Goal: Task Accomplishment & Management: Complete application form

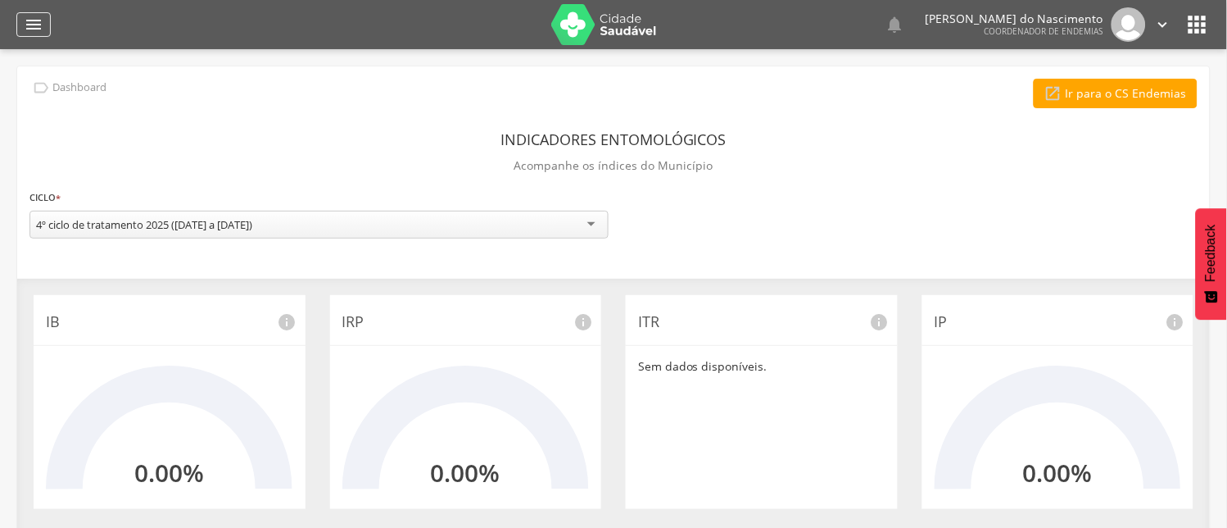
click at [29, 21] on icon "" at bounding box center [34, 25] width 20 height 20
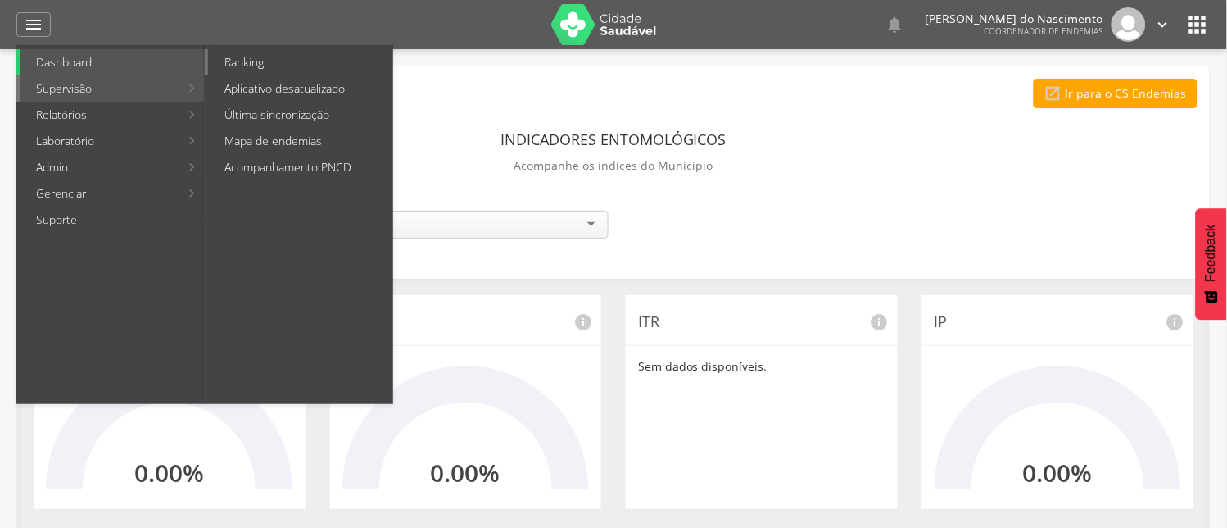
click at [243, 57] on link "Ranking" at bounding box center [300, 62] width 184 height 26
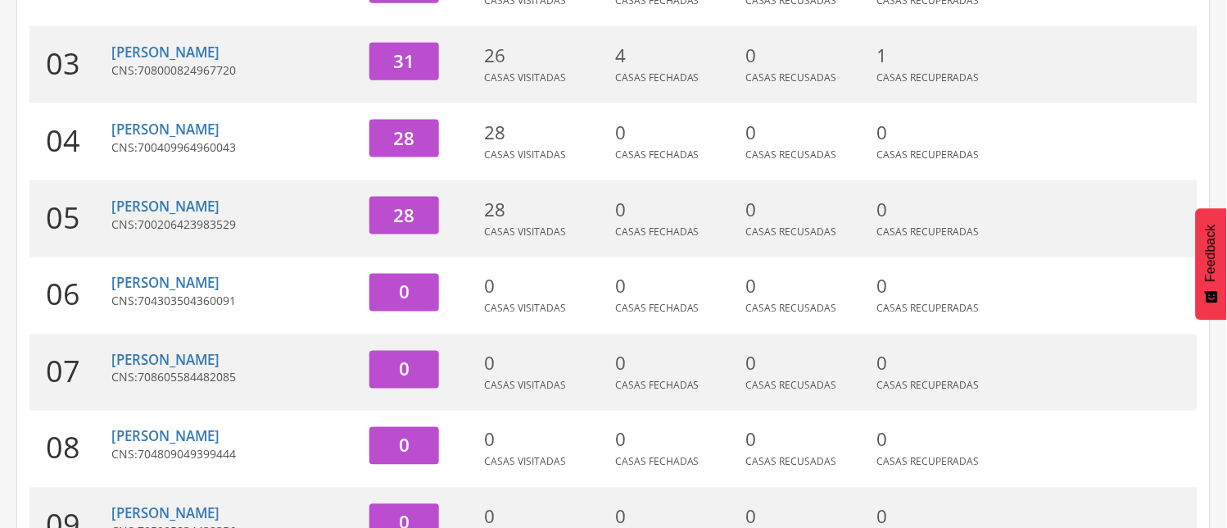
scroll to position [455, 0]
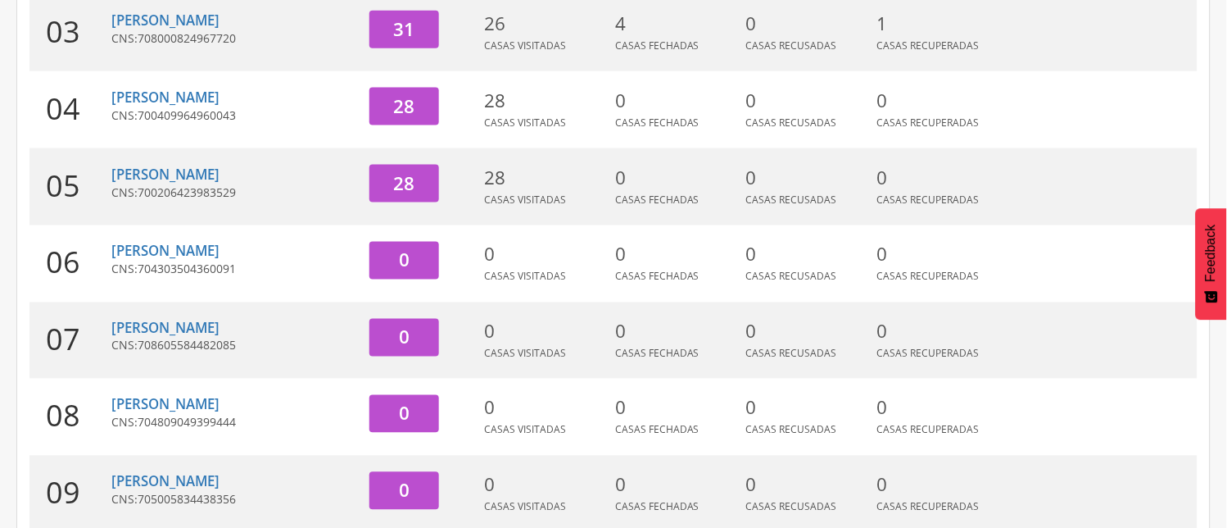
click at [186, 339] on span "708605584482085" at bounding box center [187, 346] width 98 height 16
drag, startPoint x: 70, startPoint y: 337, endPoint x: 178, endPoint y: 340, distance: 107.4
click at [91, 337] on div "07" at bounding box center [70, 340] width 82 height 77
drag, startPoint x: 186, startPoint y: 340, endPoint x: 289, endPoint y: 340, distance: 103.2
click at [211, 340] on span "708605584482085" at bounding box center [187, 346] width 98 height 16
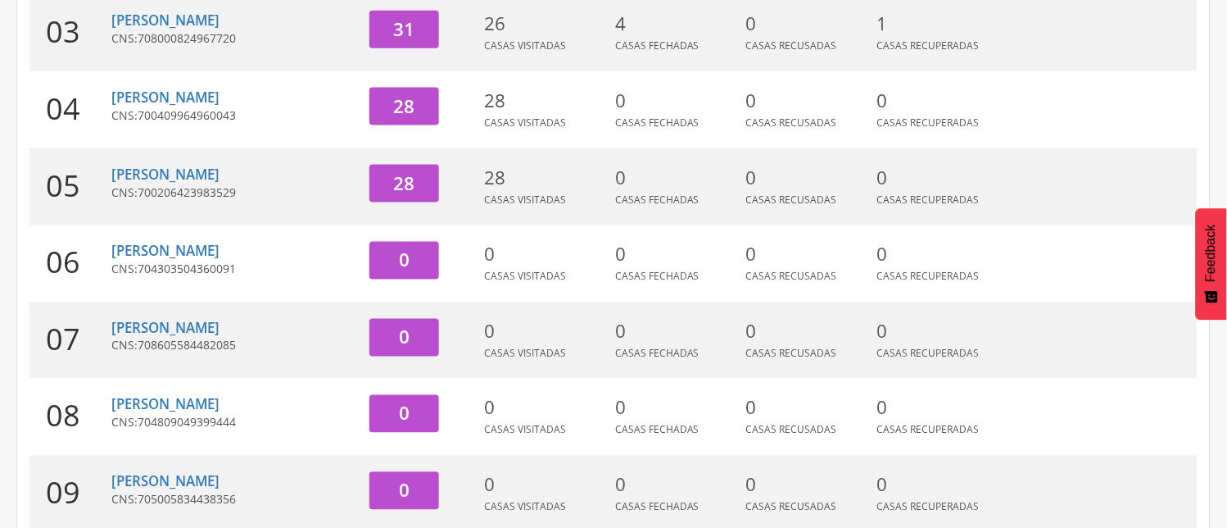
click at [220, 352] on div "[PERSON_NAME] CNS: 708605584482085" at bounding box center [234, 340] width 246 height 77
click at [208, 338] on span "708605584482085" at bounding box center [187, 346] width 98 height 16
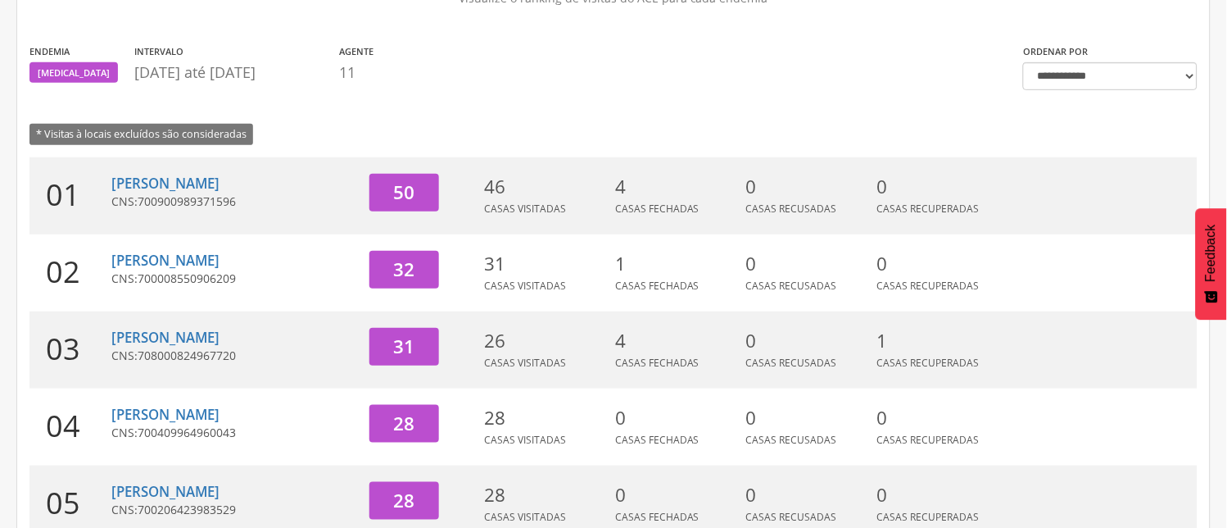
scroll to position [0, 0]
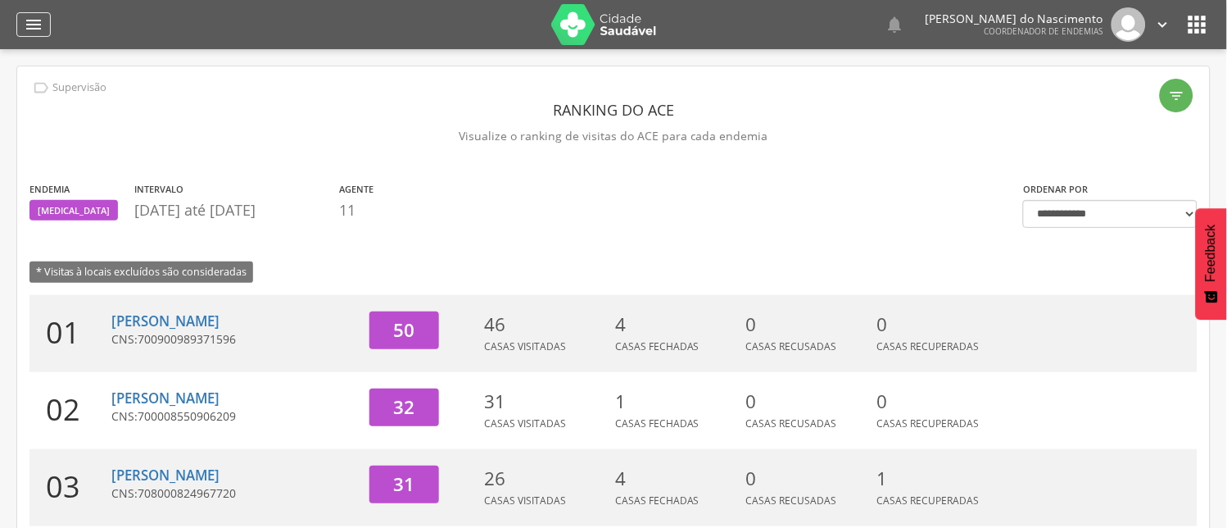
click at [34, 20] on icon "" at bounding box center [34, 25] width 20 height 20
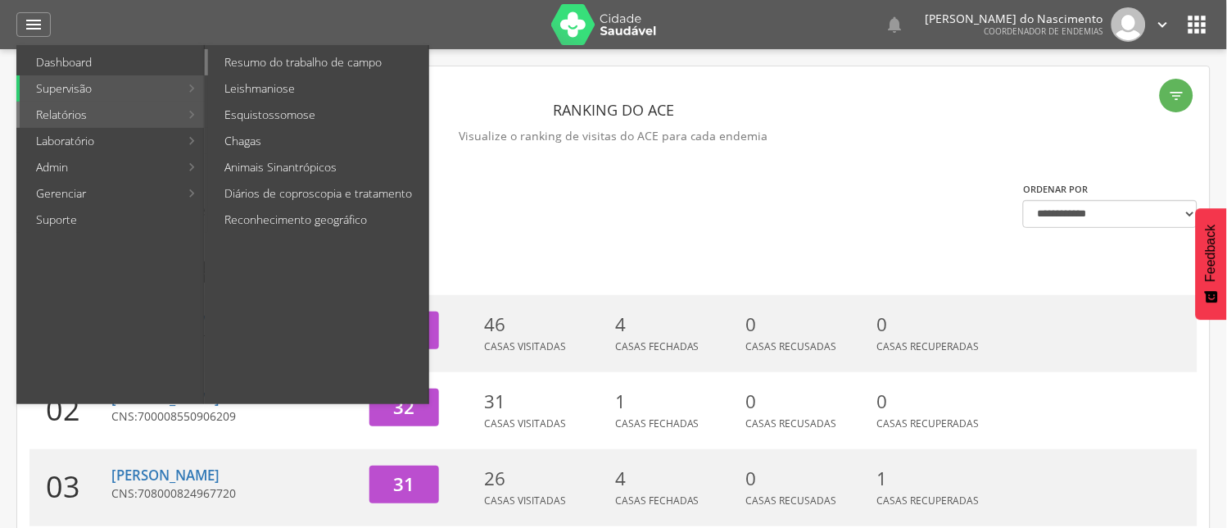
click at [307, 58] on link "Resumo do trabalho de campo" at bounding box center [318, 62] width 220 height 26
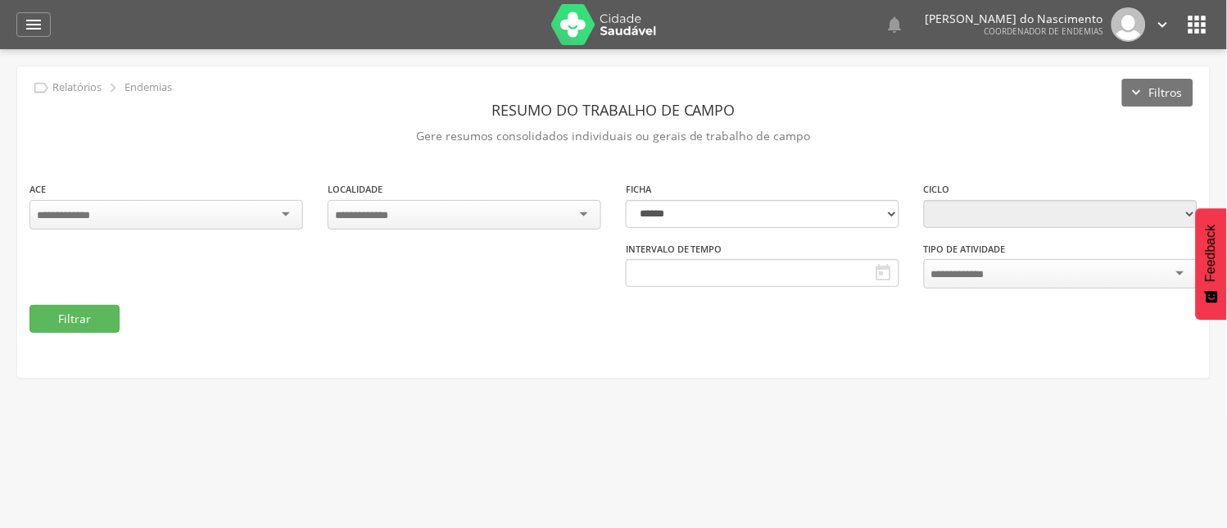
type input "**********"
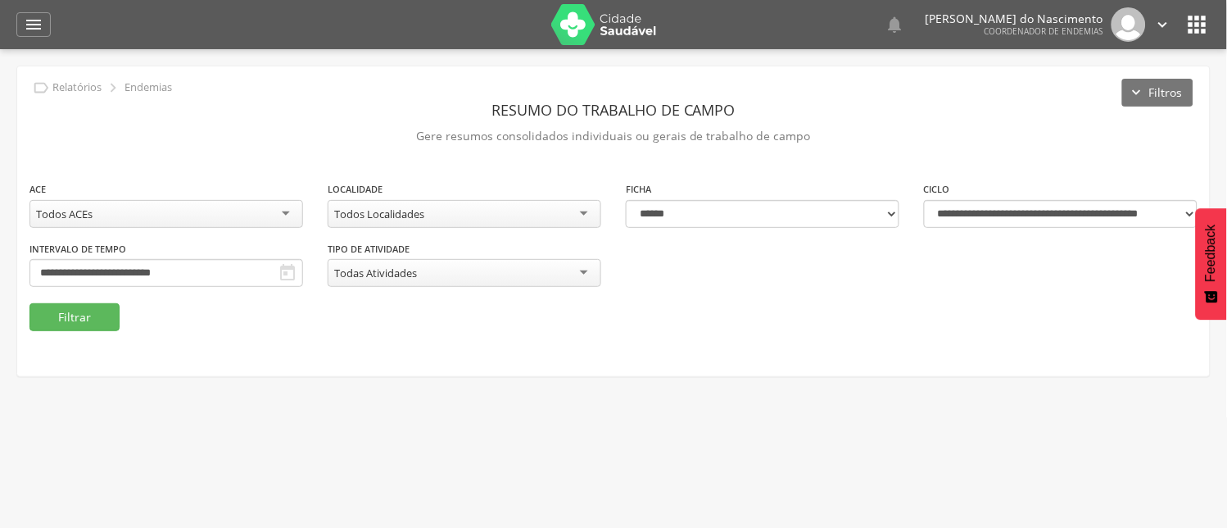
click at [283, 210] on div "Todos ACEs" at bounding box center [166, 214] width 274 height 28
click at [62, 315] on button "Filtrar" at bounding box center [74, 317] width 90 height 28
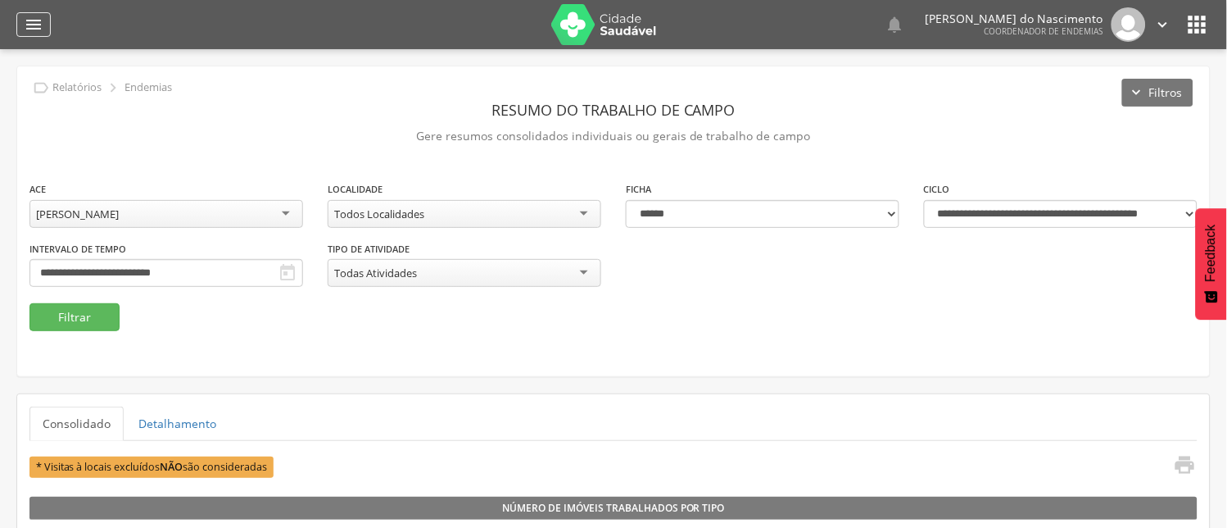
drag, startPoint x: 27, startPoint y: 8, endPoint x: 29, endPoint y: 16, distance: 8.6
click at [29, 16] on div " Dashboard Supervisão Ranking Aplicativo desatualizado Última sincronização Ma…" at bounding box center [613, 24] width 1194 height 49
click at [36, 18] on icon "" at bounding box center [34, 25] width 20 height 20
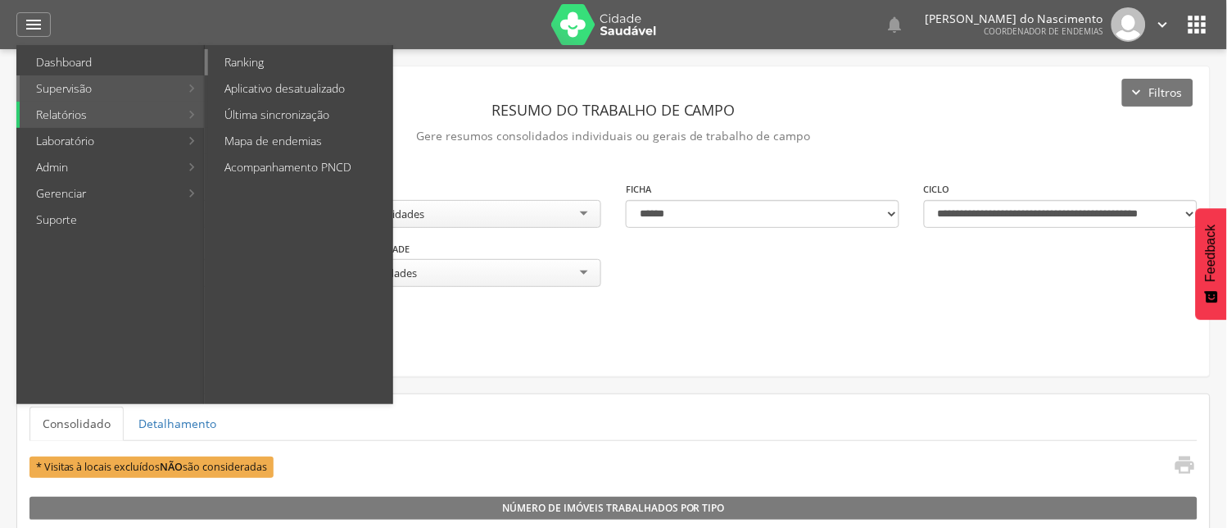
click at [240, 53] on link "Ranking" at bounding box center [300, 62] width 184 height 26
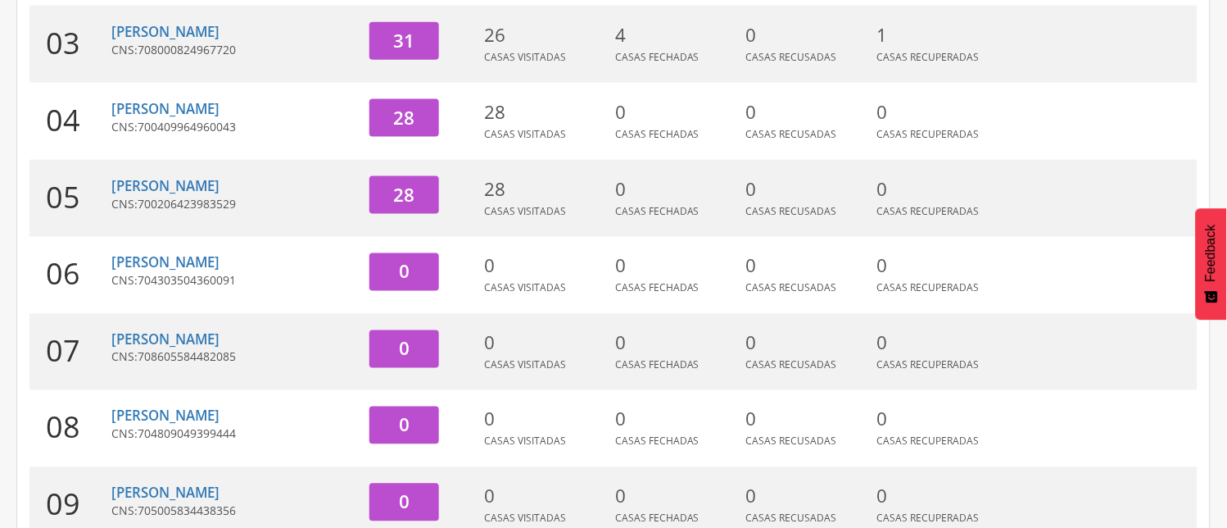
scroll to position [546, 0]
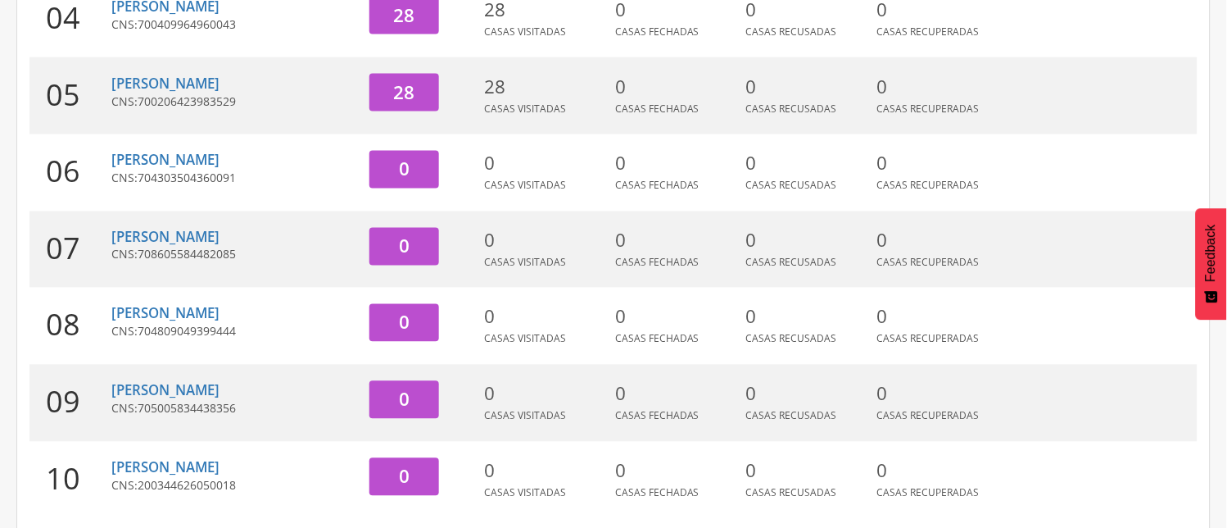
click at [140, 249] on span "708605584482085" at bounding box center [187, 255] width 98 height 16
drag, startPoint x: 431, startPoint y: 249, endPoint x: 512, endPoint y: 250, distance: 81.1
click at [441, 250] on div "0" at bounding box center [418, 249] width 123 height 77
click at [516, 251] on p "0" at bounding box center [545, 241] width 123 height 26
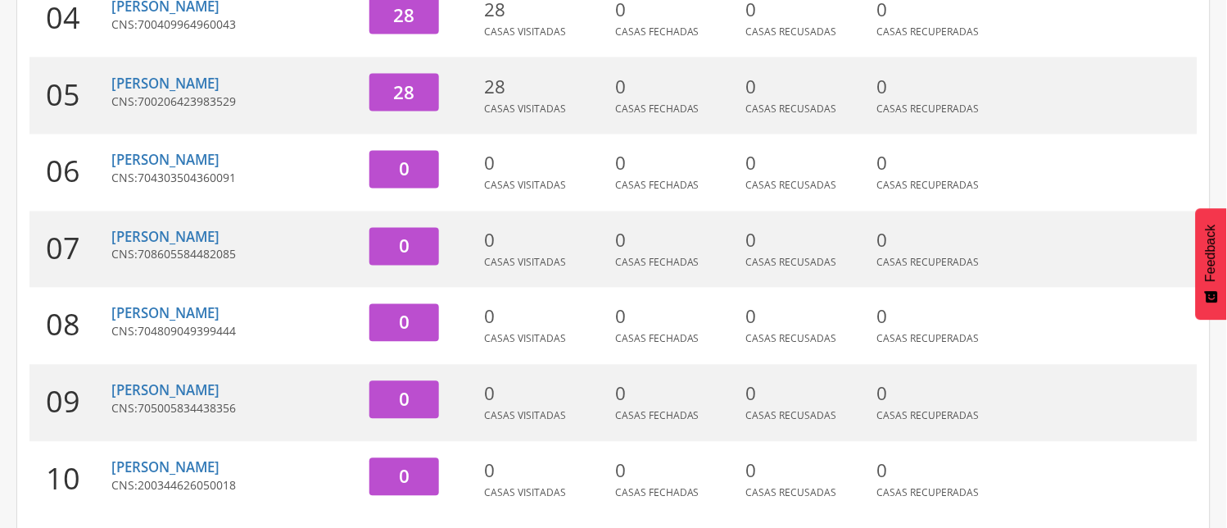
click at [60, 248] on div "07" at bounding box center [70, 249] width 82 height 77
drag, startPoint x: 60, startPoint y: 248, endPoint x: 315, endPoint y: 256, distance: 255.7
click at [62, 248] on div "07" at bounding box center [70, 249] width 82 height 77
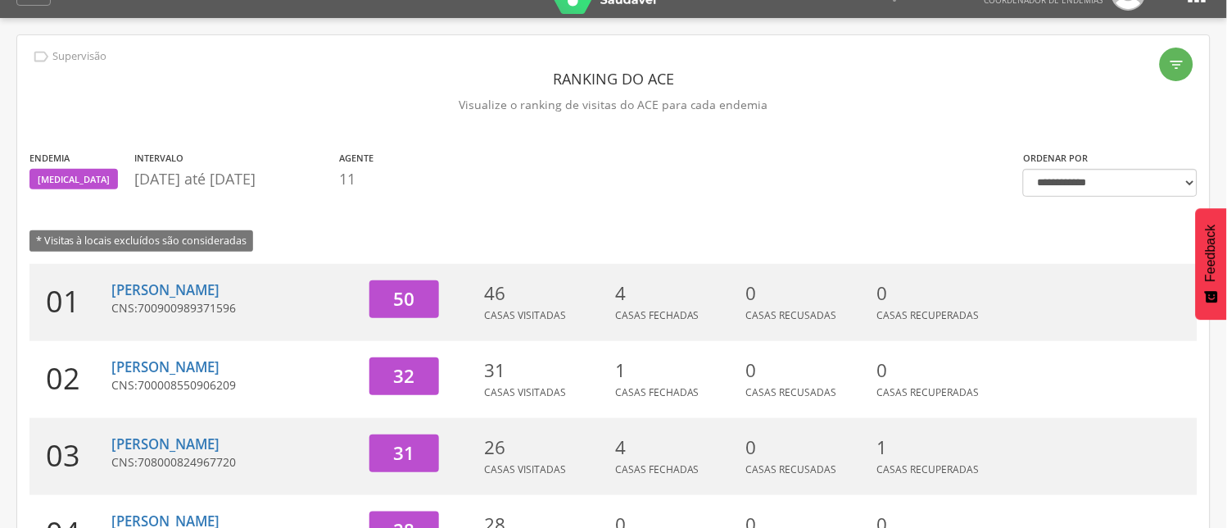
scroll to position [0, 0]
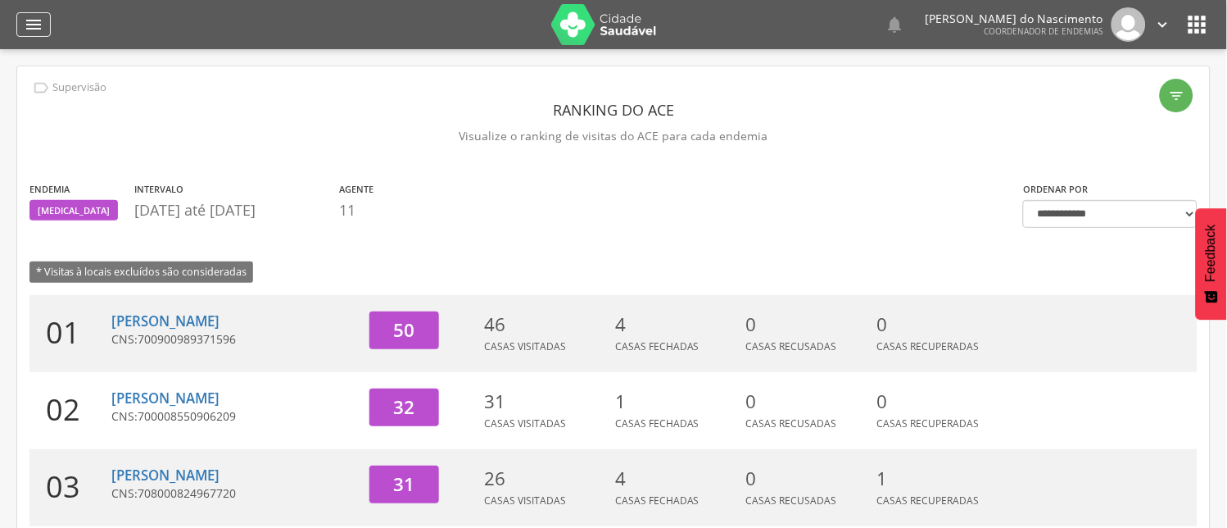
click at [29, 22] on icon "" at bounding box center [34, 25] width 20 height 20
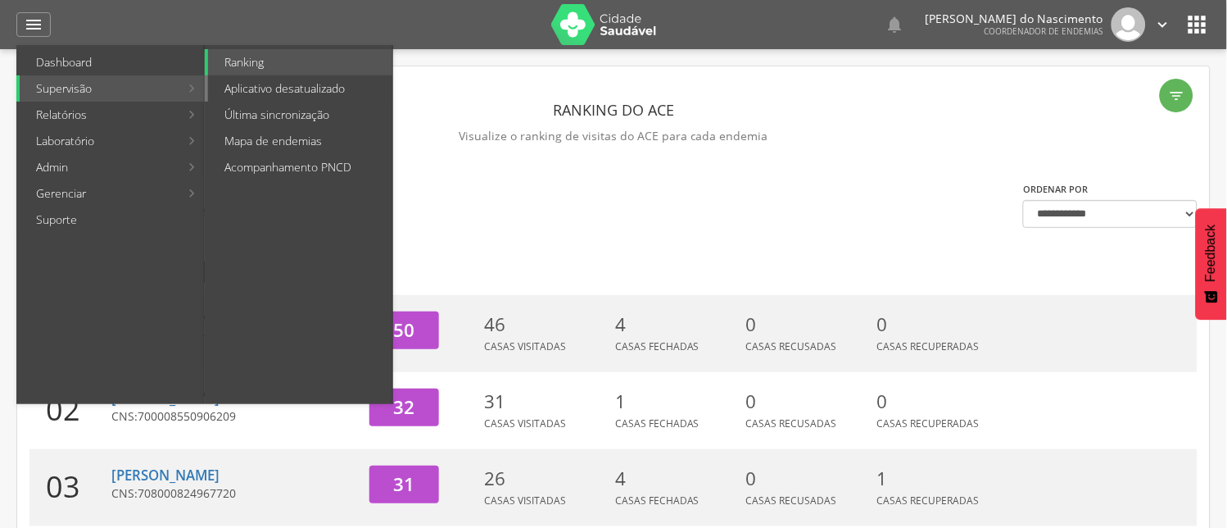
click at [272, 88] on link "Aplicativo desatualizado" at bounding box center [300, 88] width 184 height 26
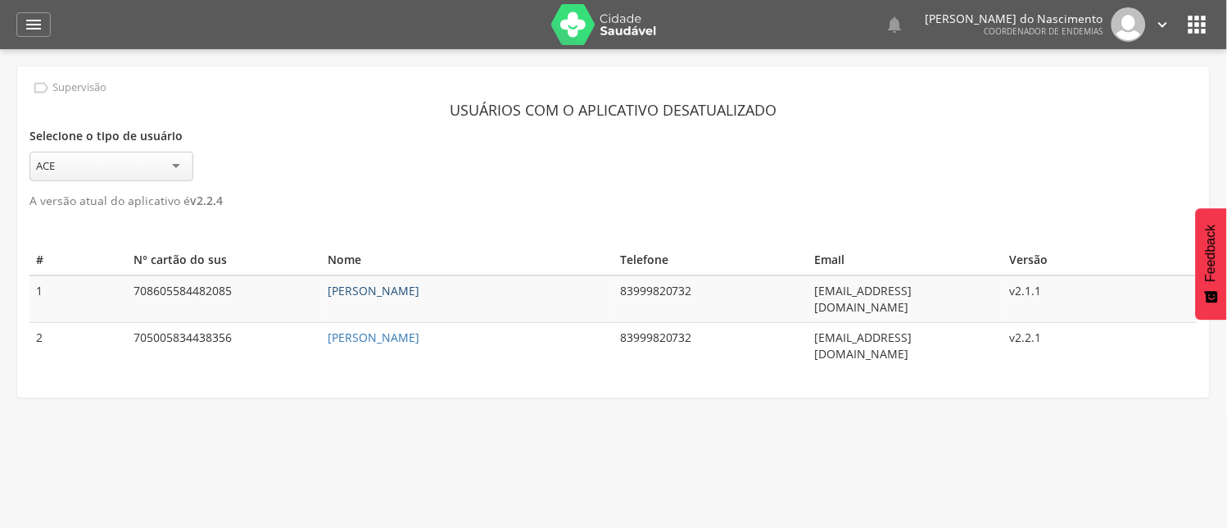
click at [370, 283] on link "[PERSON_NAME]" at bounding box center [374, 291] width 92 height 16
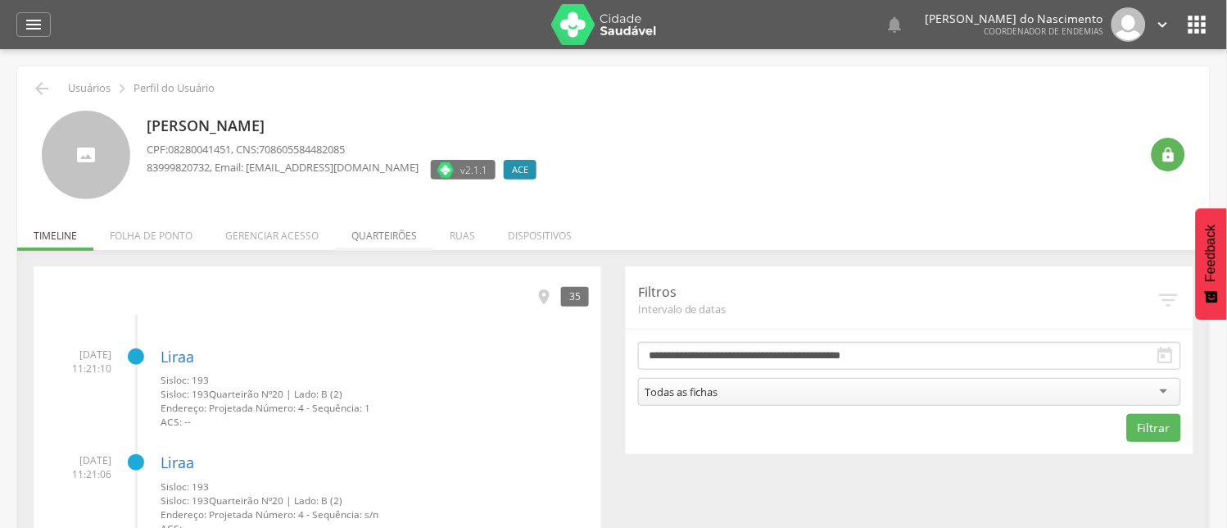
click at [382, 236] on li "Quarteirões" at bounding box center [384, 231] width 98 height 39
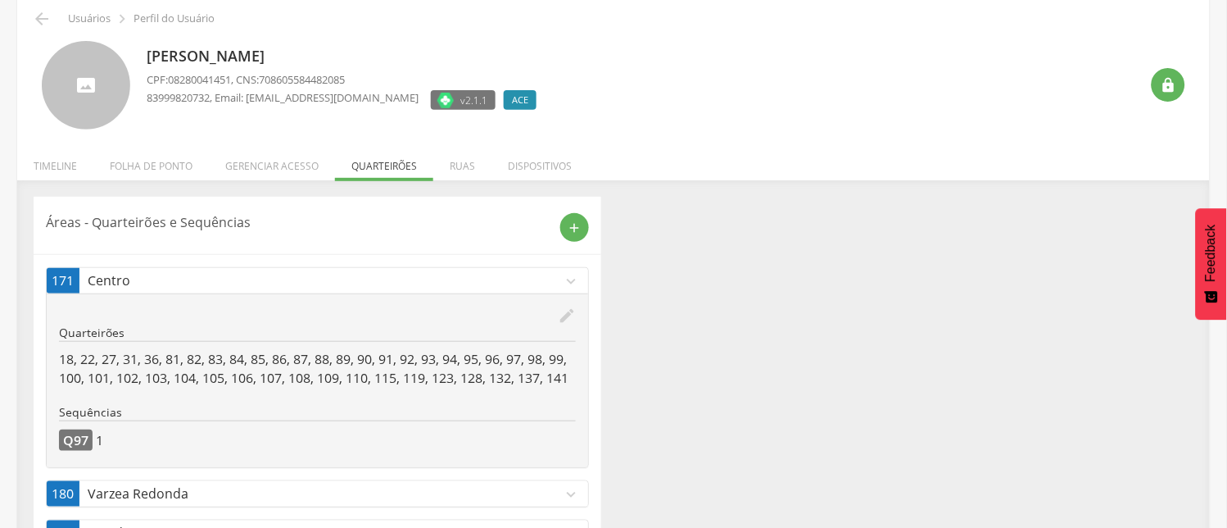
scroll to position [153, 0]
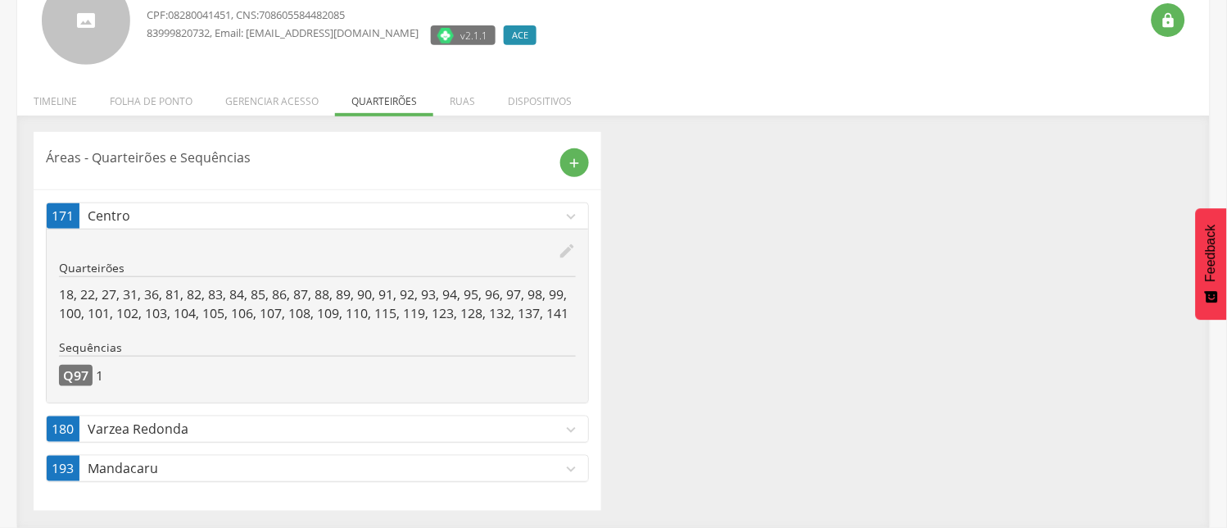
click at [571, 427] on icon "expand_more" at bounding box center [571, 429] width 18 height 18
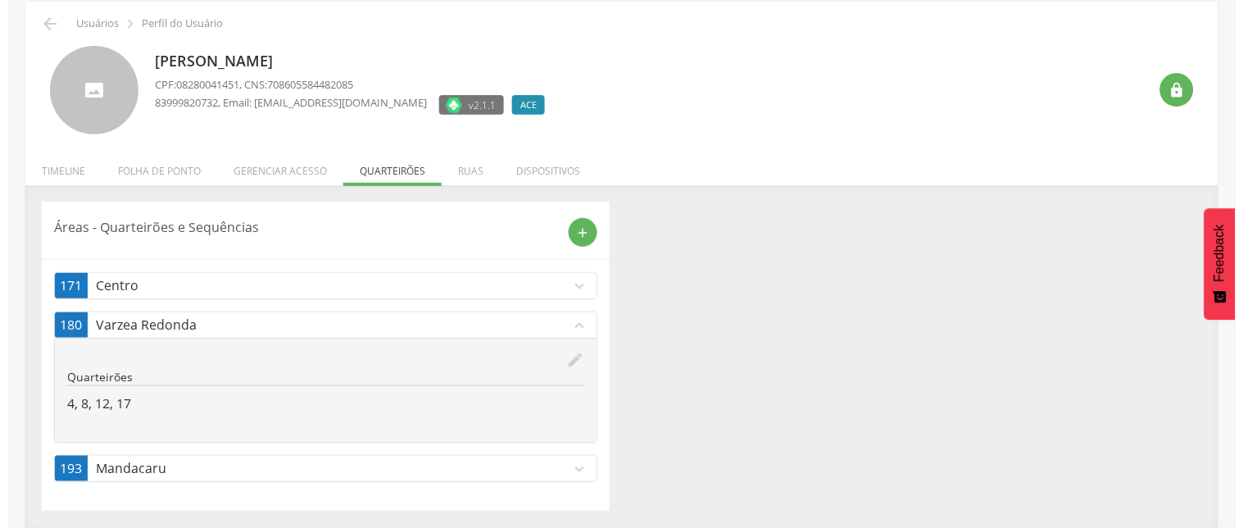
scroll to position [66, 0]
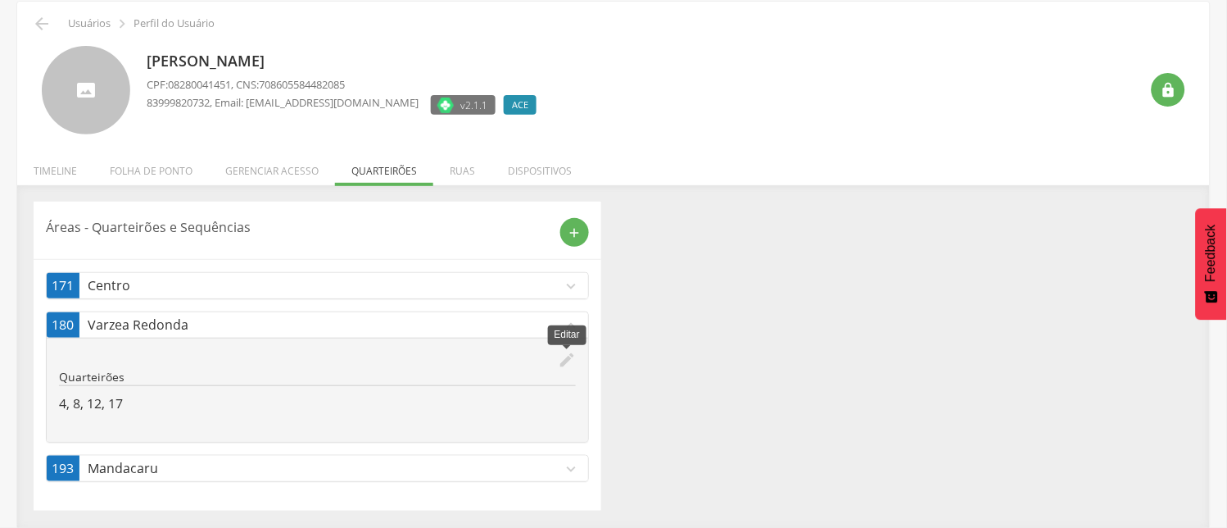
click at [569, 356] on icon "edit" at bounding box center [567, 360] width 18 height 18
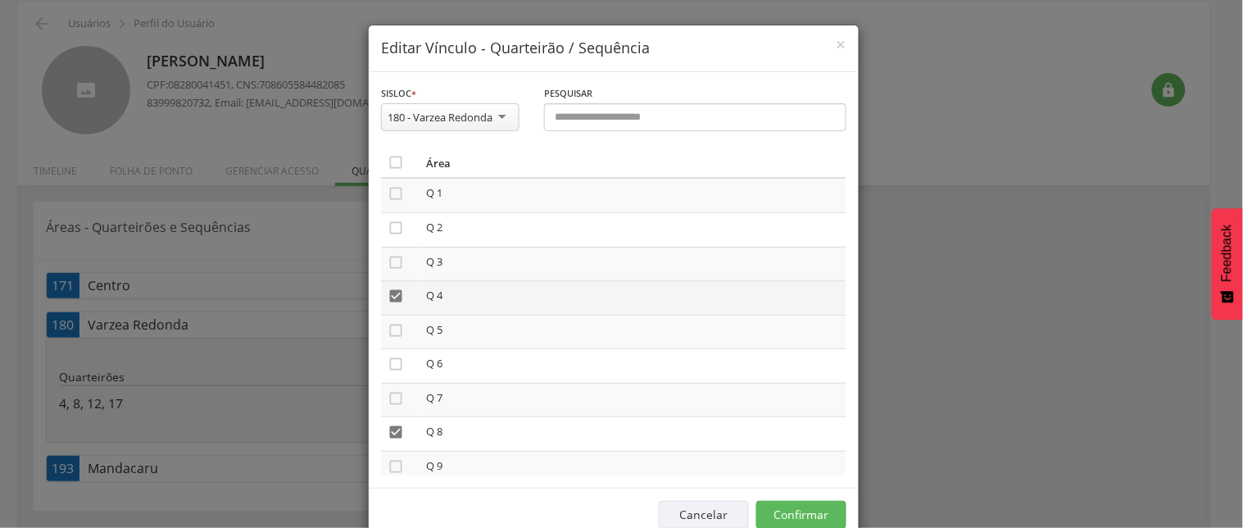
click at [387, 291] on icon "" at bounding box center [395, 296] width 16 height 16
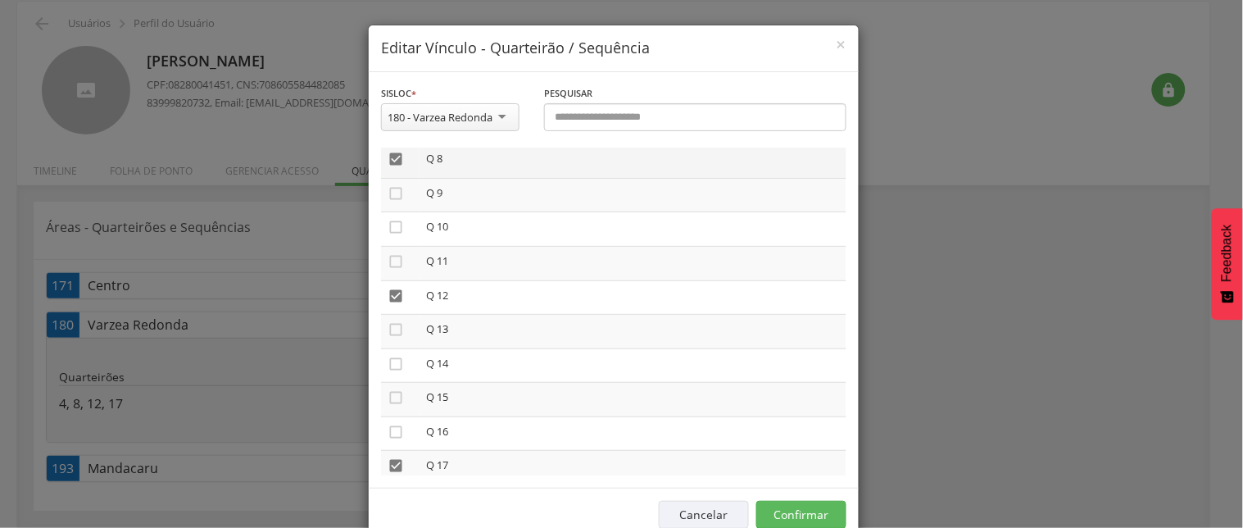
click at [389, 156] on icon "" at bounding box center [395, 159] width 16 height 16
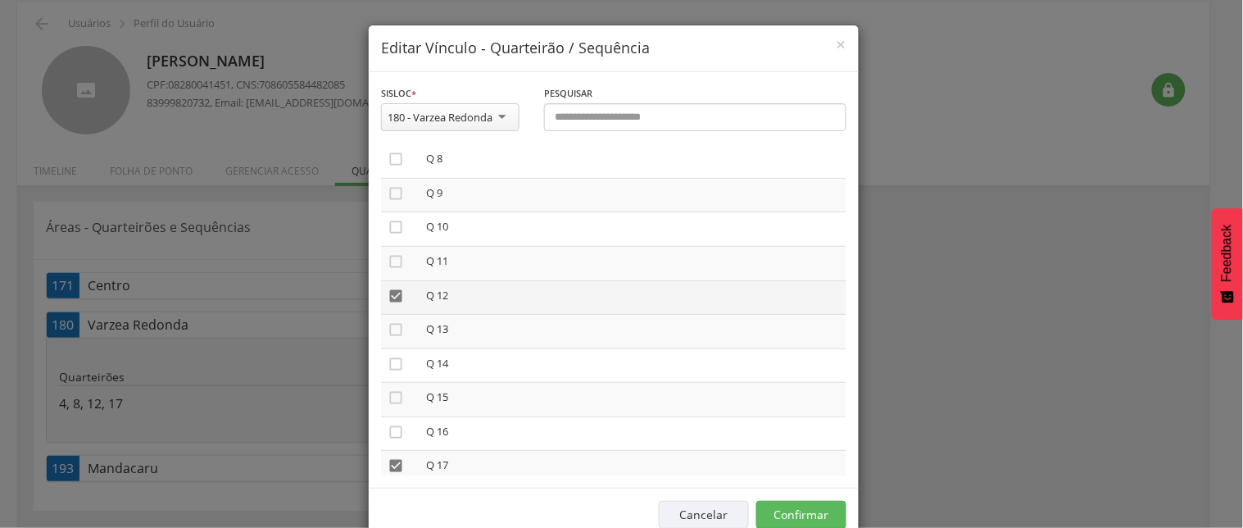
click at [387, 295] on icon "" at bounding box center [395, 296] width 16 height 16
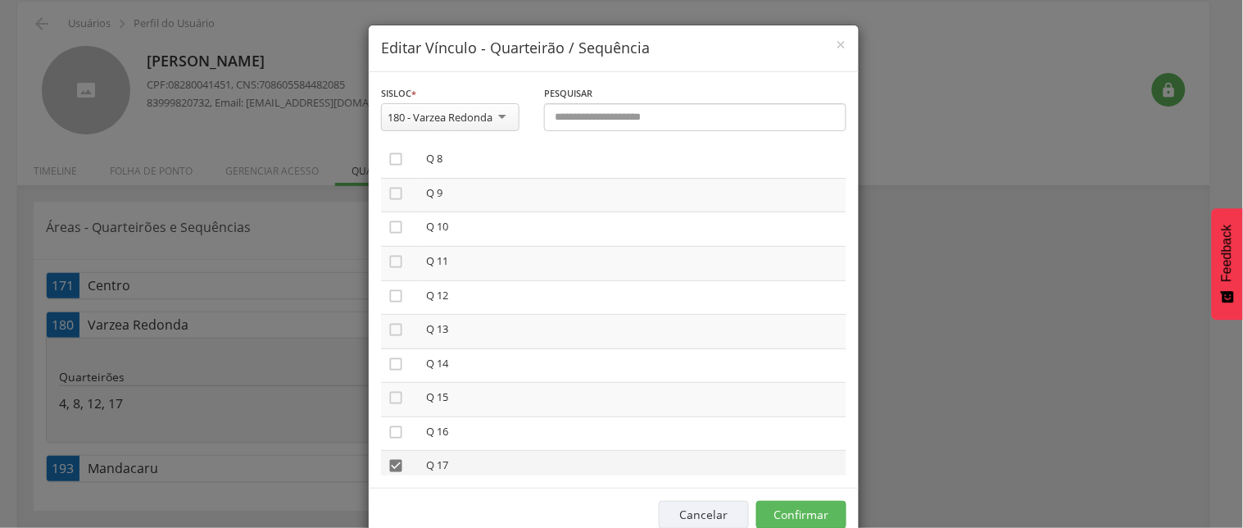
click at [387, 460] on icon "" at bounding box center [395, 465] width 16 height 16
click at [788, 511] on button "Confirmar" at bounding box center [801, 515] width 90 height 28
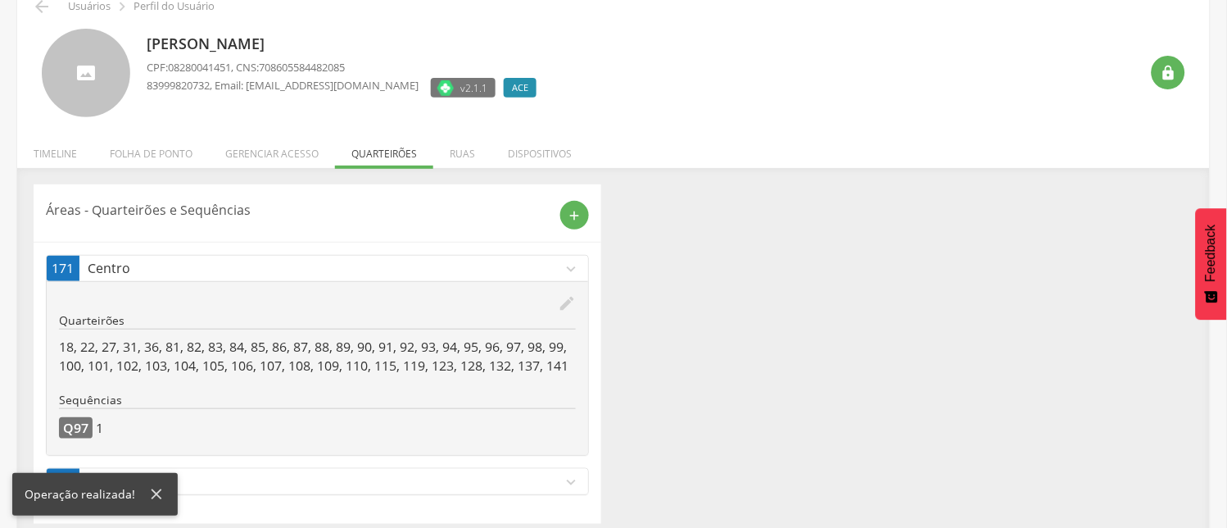
scroll to position [115, 0]
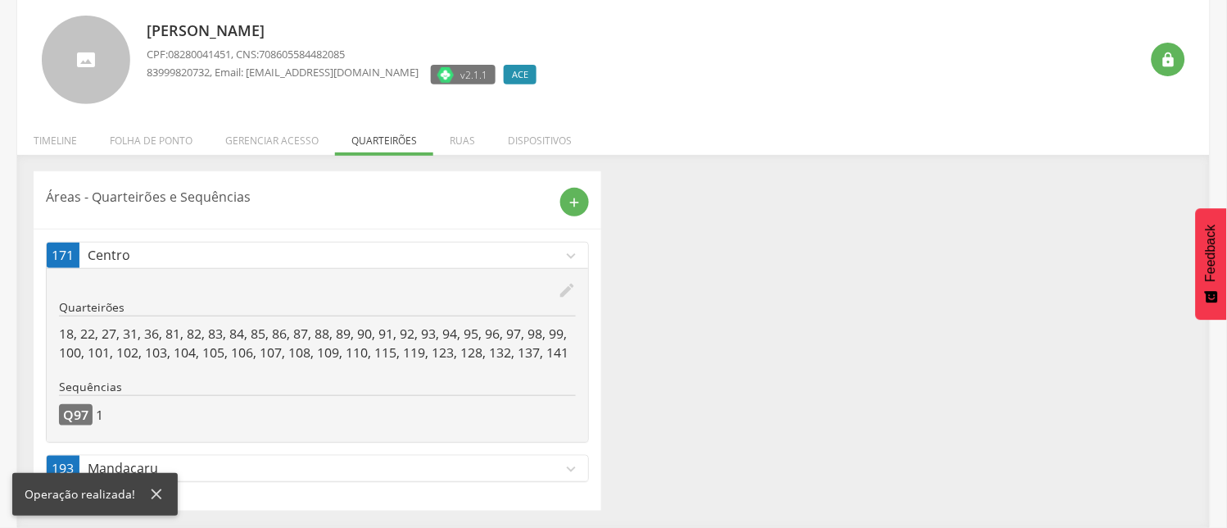
click at [569, 468] on icon "expand_more" at bounding box center [571, 469] width 18 height 18
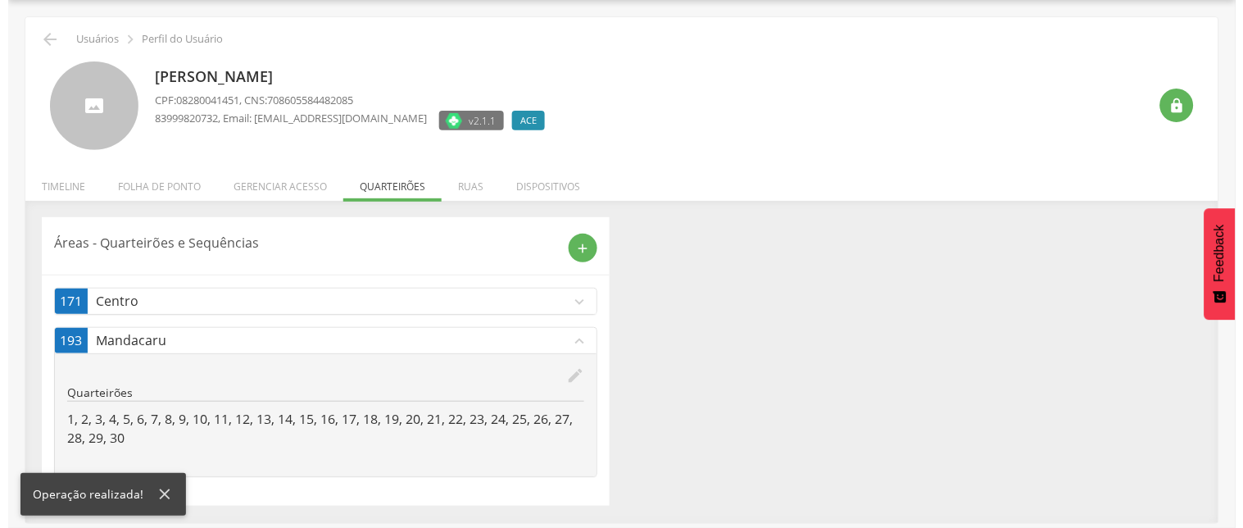
scroll to position [49, 0]
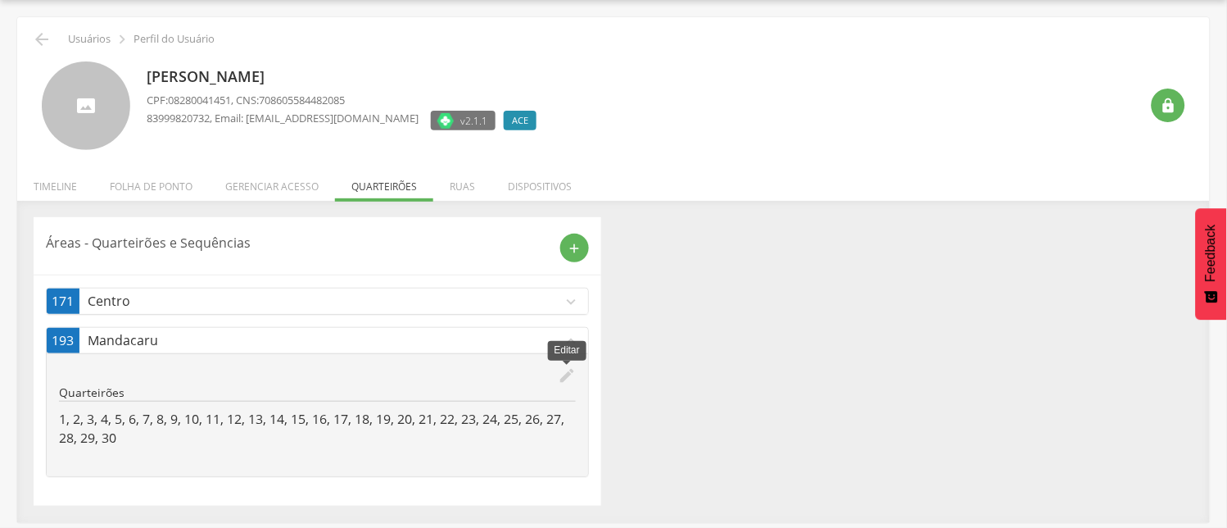
click at [560, 378] on icon "edit" at bounding box center [567, 375] width 18 height 18
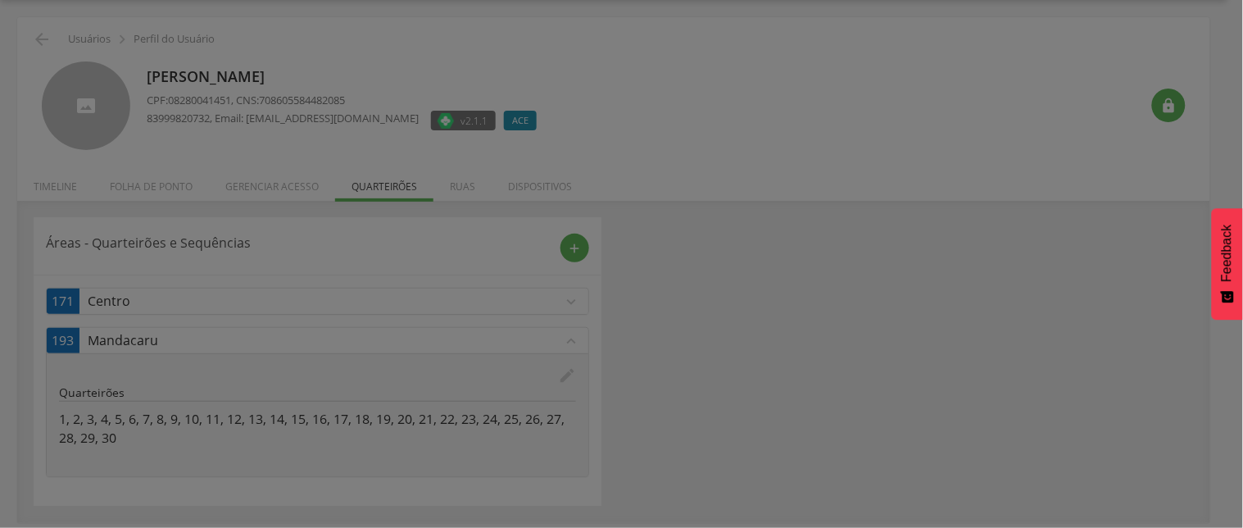
scroll to position [0, 0]
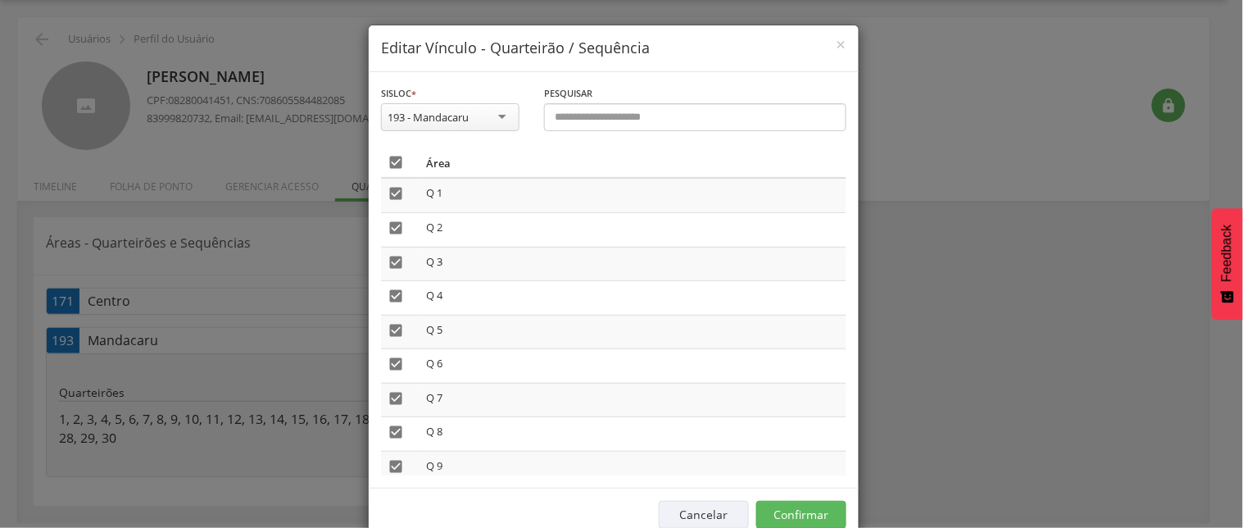
click at [387, 161] on icon "" at bounding box center [395, 162] width 16 height 16
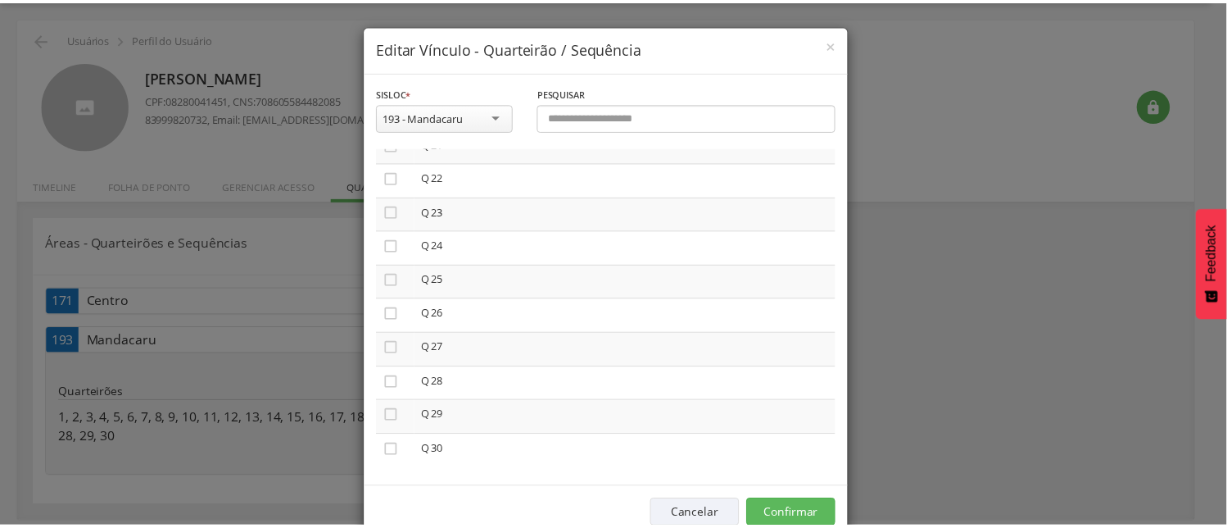
scroll to position [184, 0]
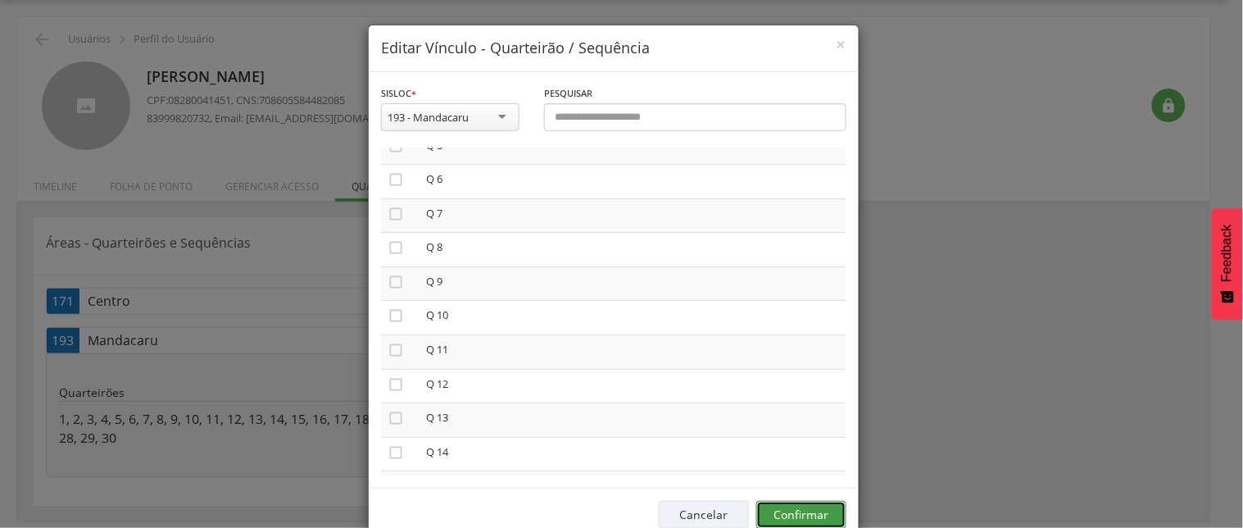
click at [800, 511] on button "Confirmar" at bounding box center [801, 515] width 90 height 28
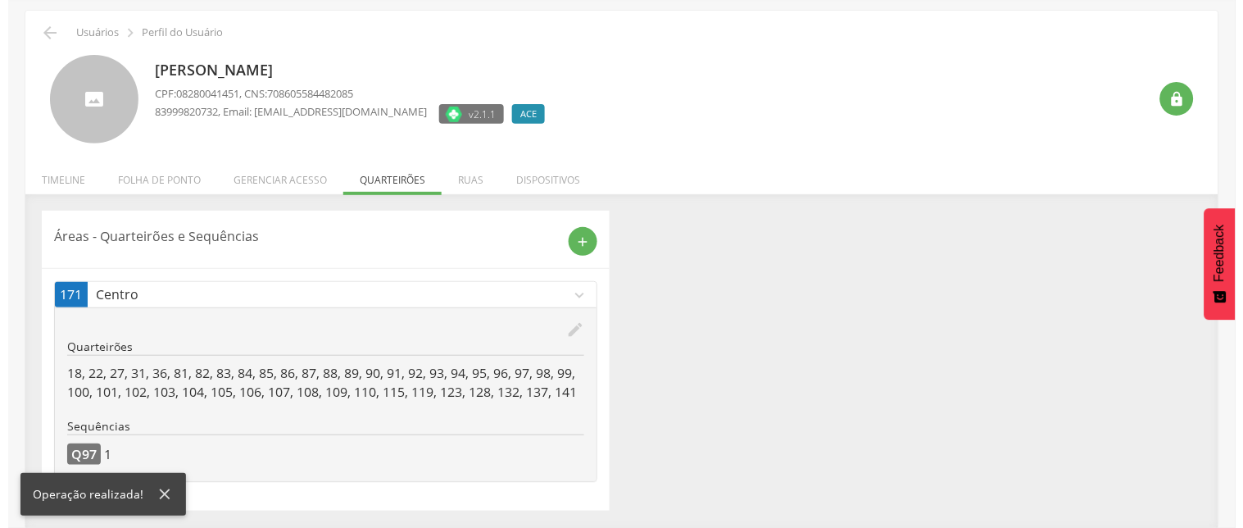
scroll to position [75, 0]
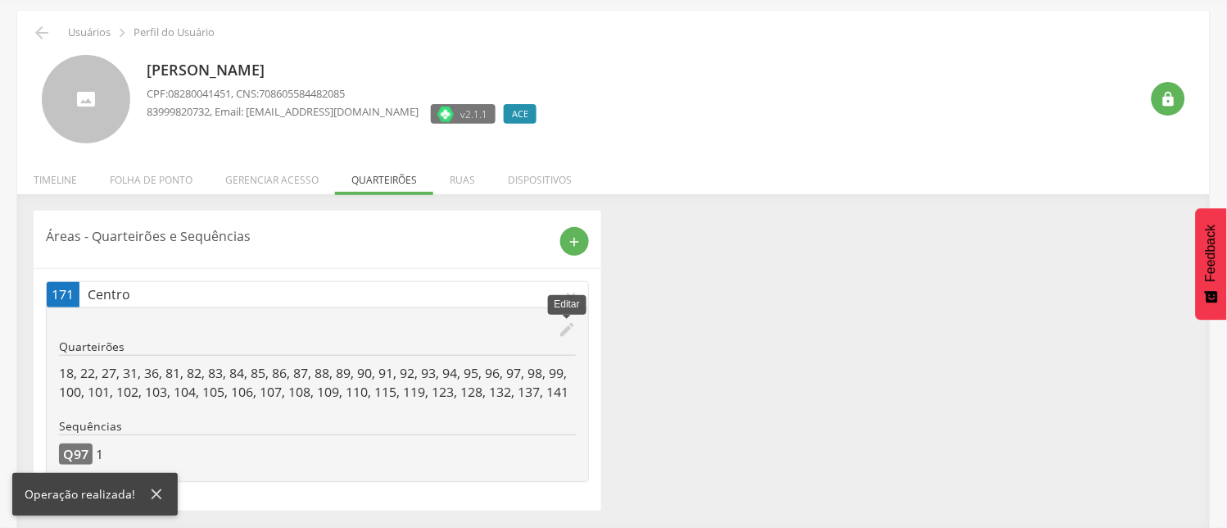
click at [567, 320] on icon "edit" at bounding box center [567, 329] width 18 height 18
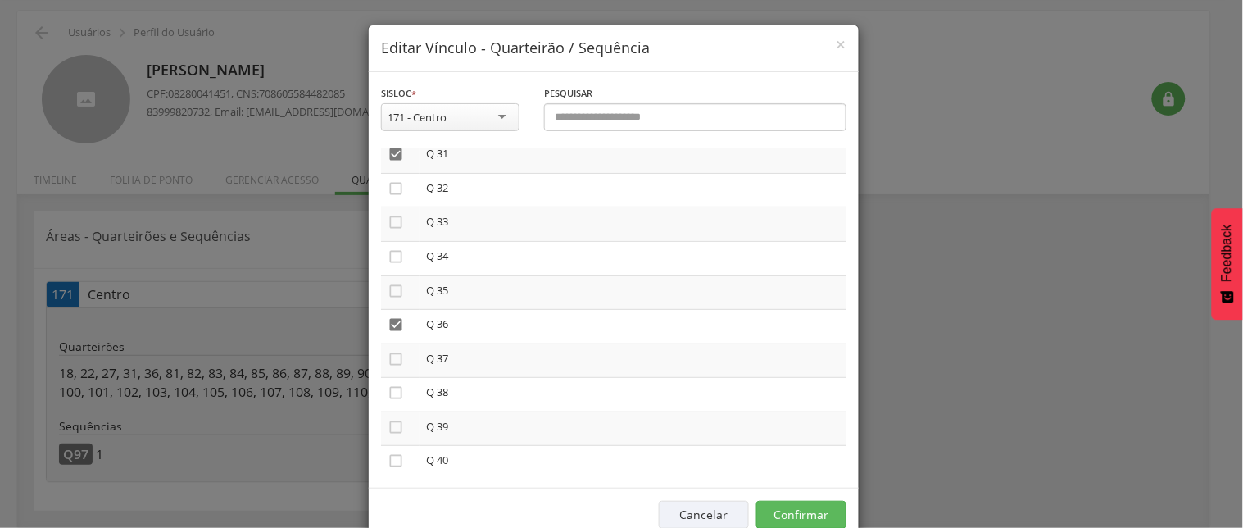
scroll to position [1092, 0]
click at [387, 285] on icon "" at bounding box center [395, 293] width 16 height 16
click at [387, 297] on icon "" at bounding box center [395, 305] width 16 height 16
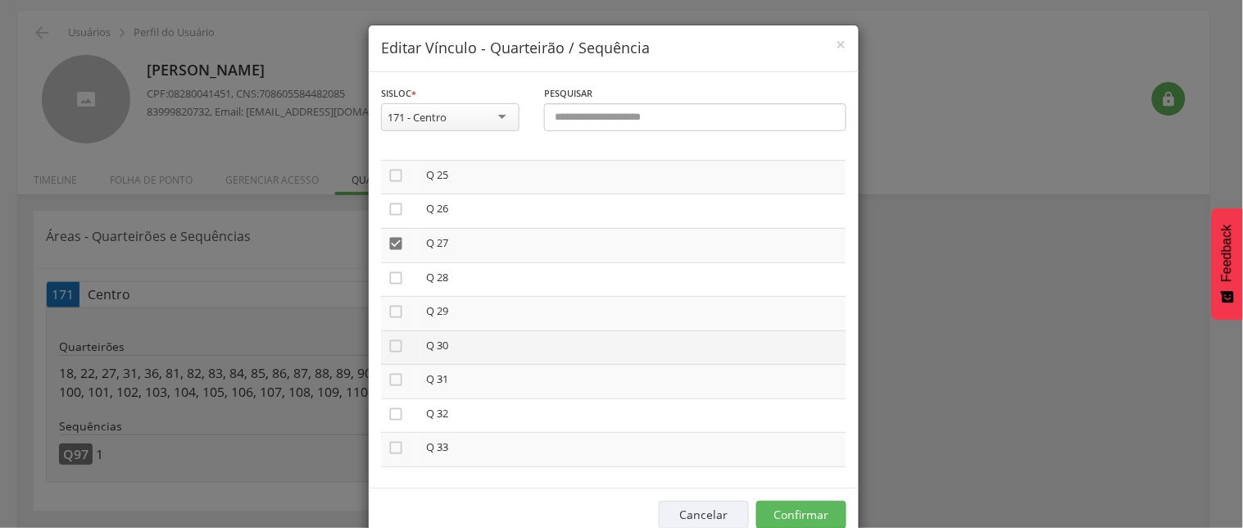
scroll to position [727, 0]
click at [387, 343] on icon "" at bounding box center [395, 351] width 16 height 16
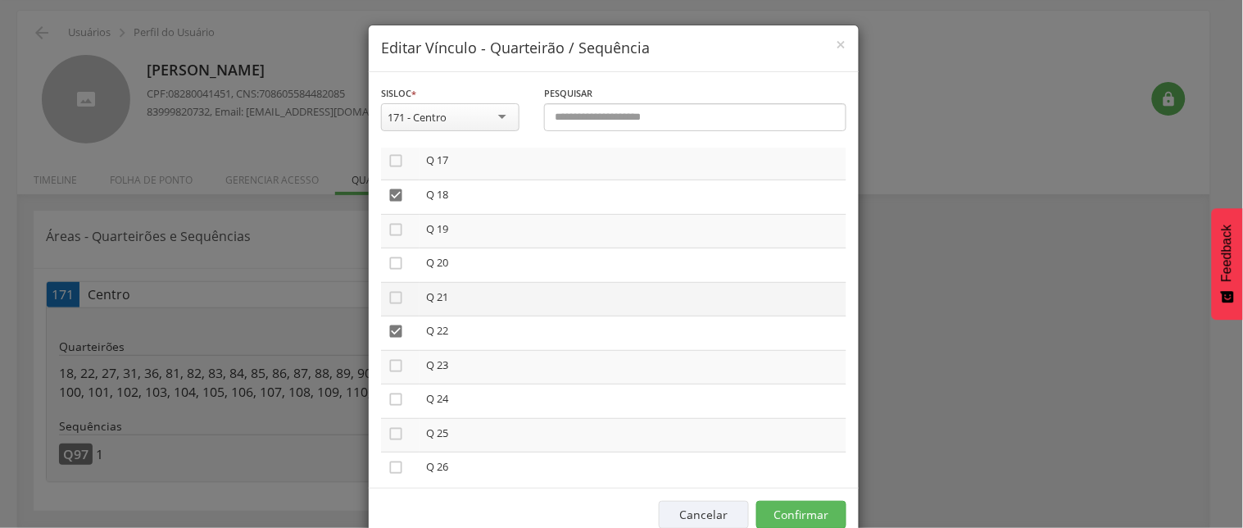
scroll to position [546, 0]
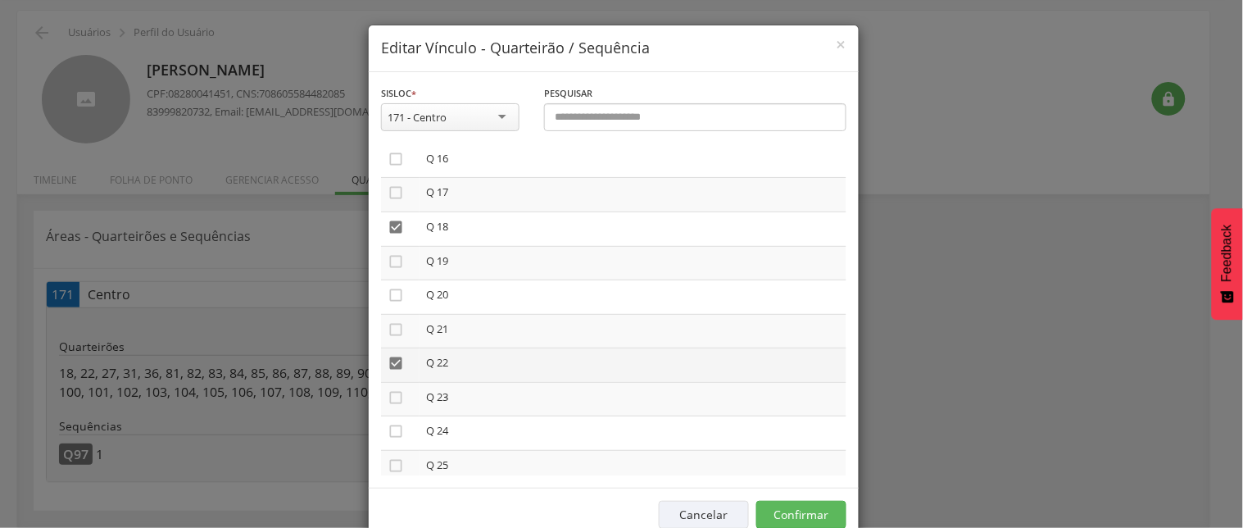
click at [387, 355] on icon "" at bounding box center [395, 363] width 16 height 16
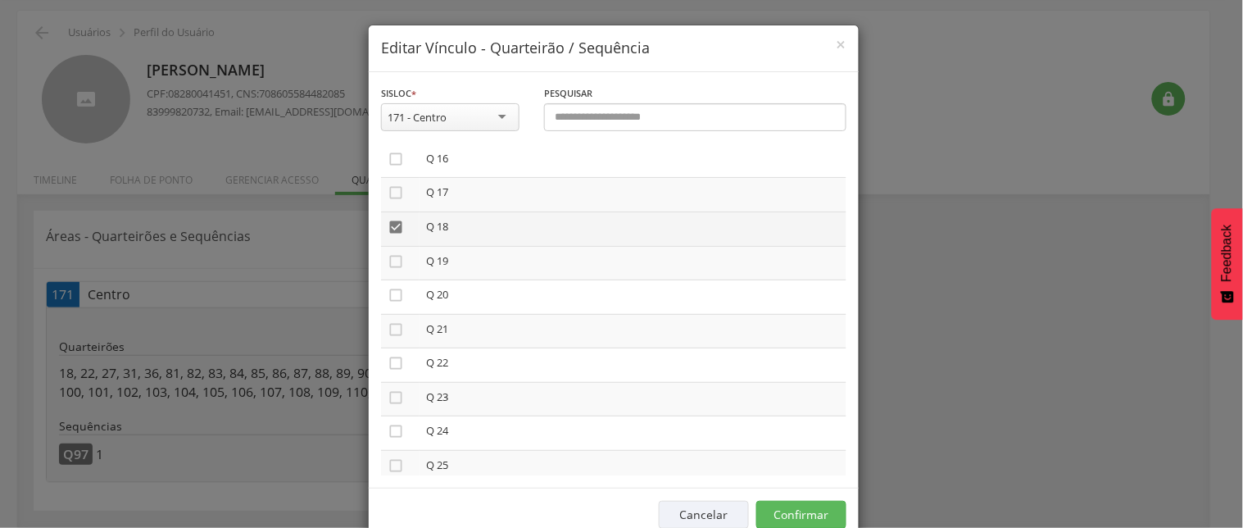
click at [387, 220] on icon "" at bounding box center [395, 227] width 16 height 16
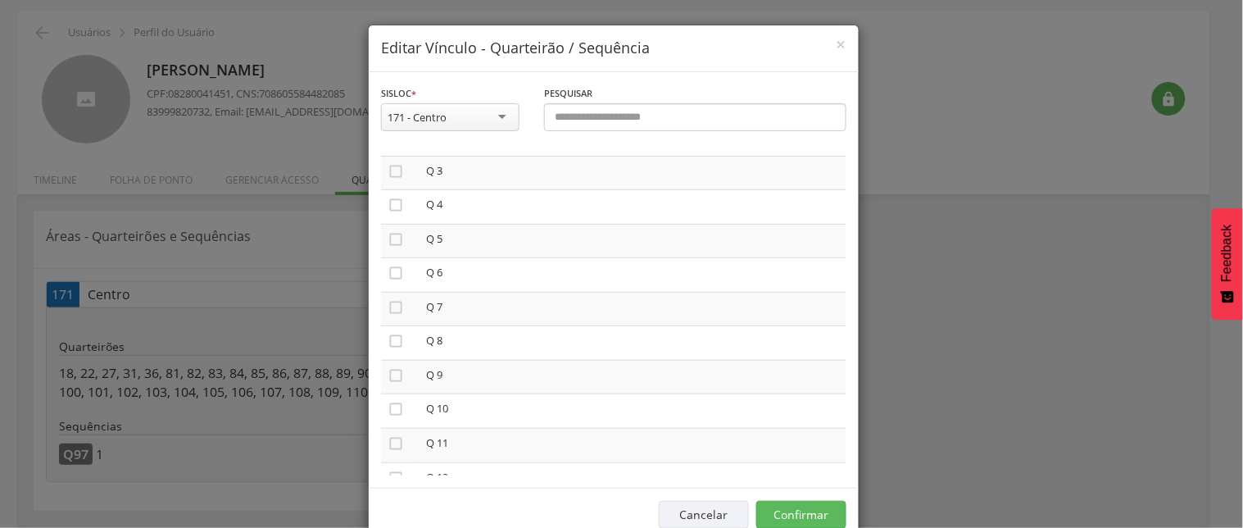
scroll to position [0, 0]
click at [804, 518] on button "Confirmar" at bounding box center [801, 515] width 90 height 28
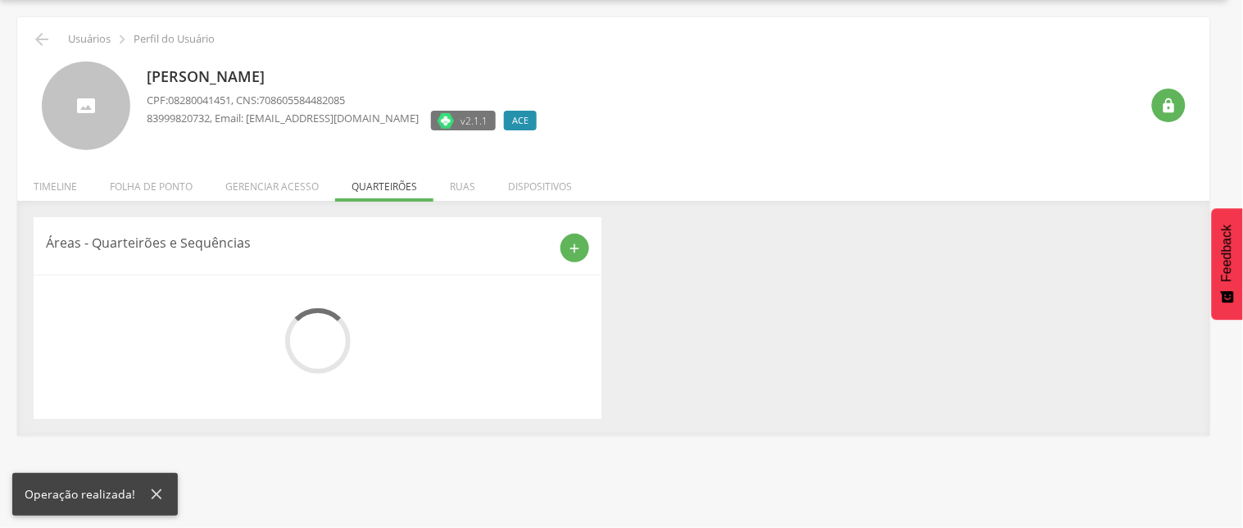
scroll to position [56, 0]
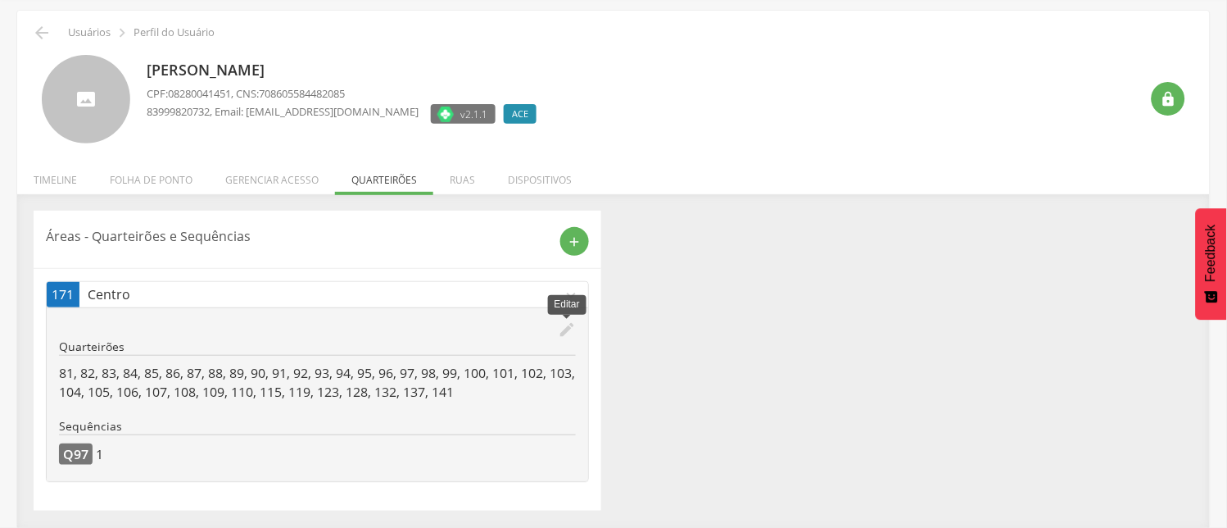
click at [569, 326] on icon "edit" at bounding box center [567, 329] width 18 height 18
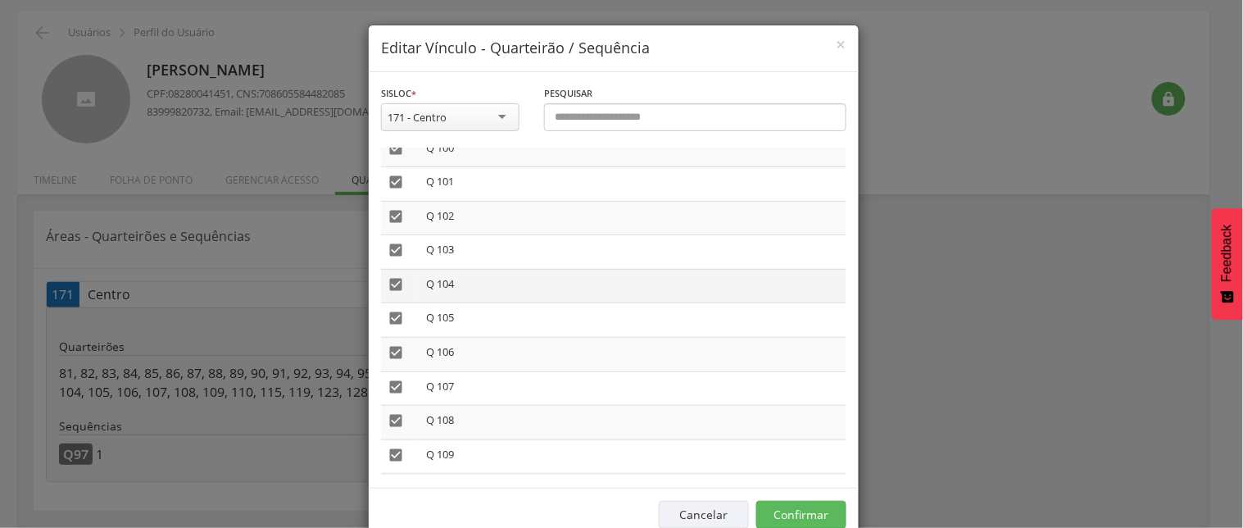
scroll to position [3550, 0]
click at [387, 347] on icon "" at bounding box center [395, 355] width 16 height 16
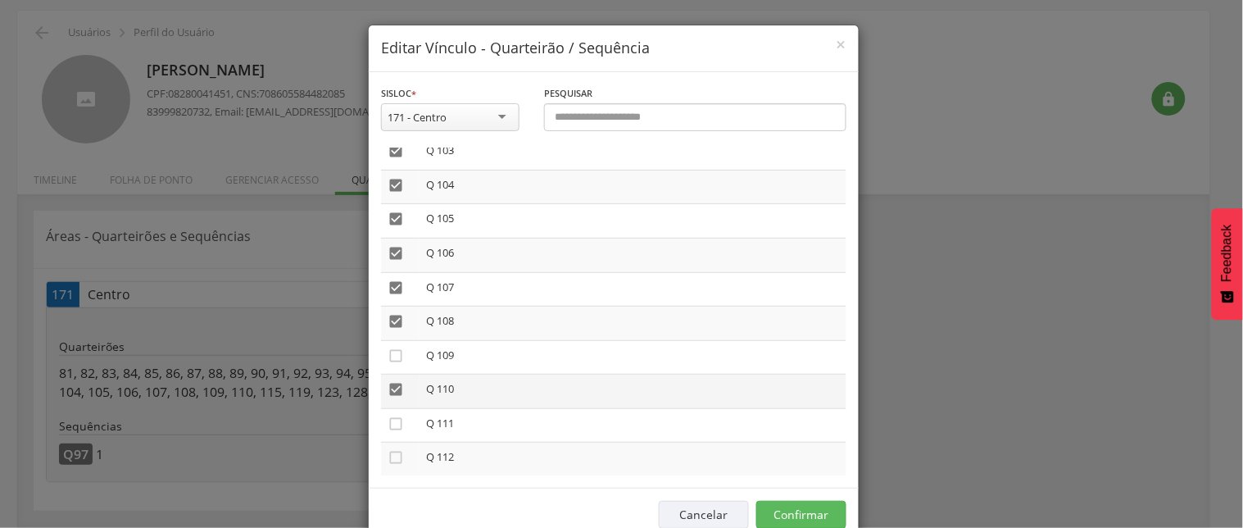
click at [387, 381] on icon "" at bounding box center [395, 389] width 16 height 16
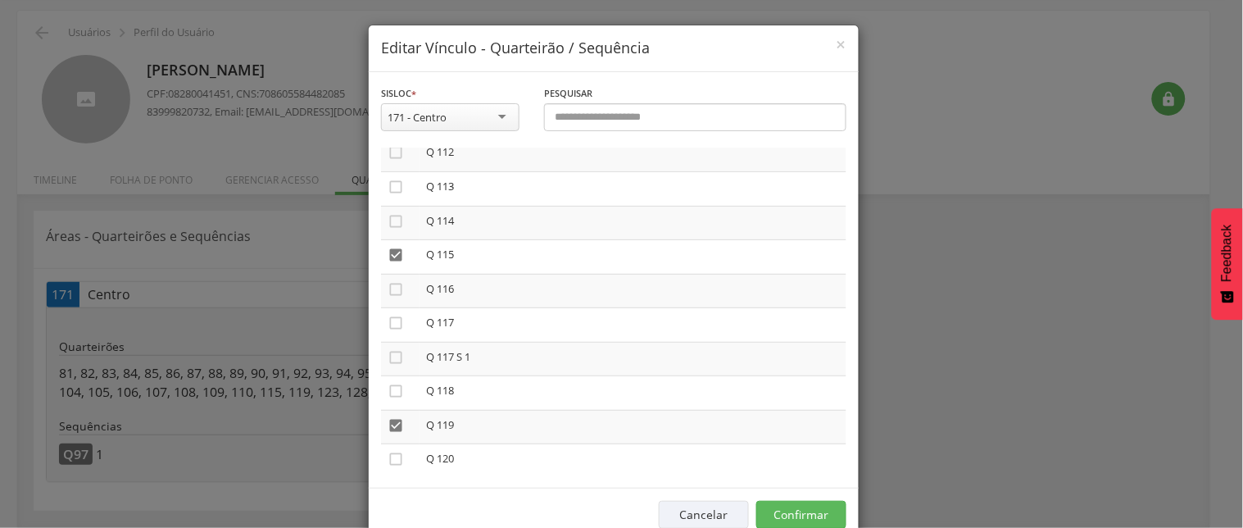
scroll to position [3822, 0]
drag, startPoint x: 387, startPoint y: 247, endPoint x: 428, endPoint y: 400, distance: 158.0
click at [387, 279] on icon "" at bounding box center [395, 287] width 16 height 16
click at [388, 449] on icon "" at bounding box center [395, 457] width 16 height 16
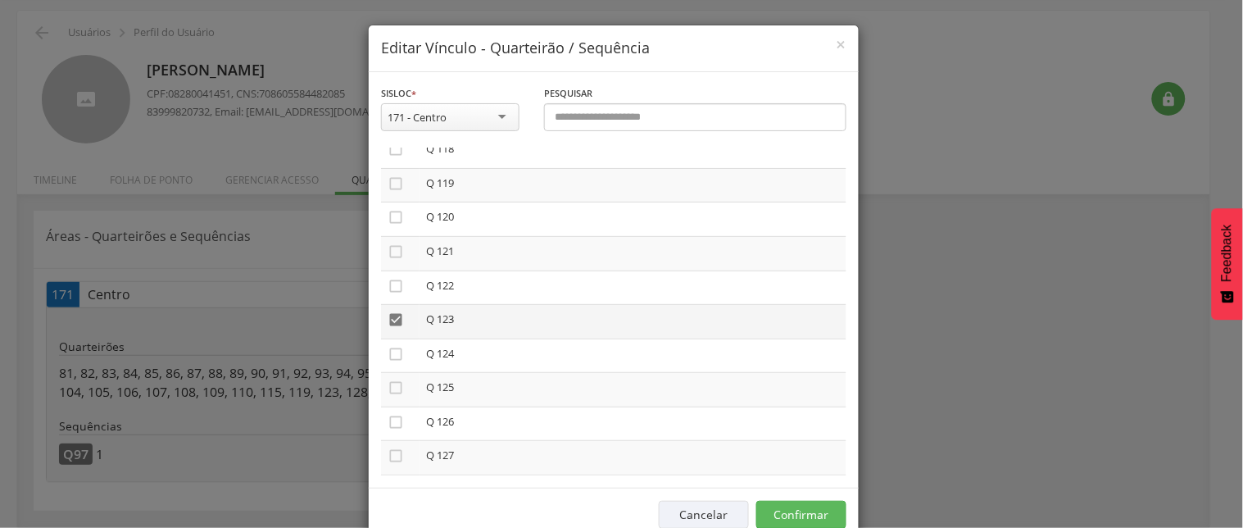
click at [387, 311] on icon "" at bounding box center [395, 319] width 16 height 16
click at [387, 482] on icon "" at bounding box center [395, 490] width 16 height 16
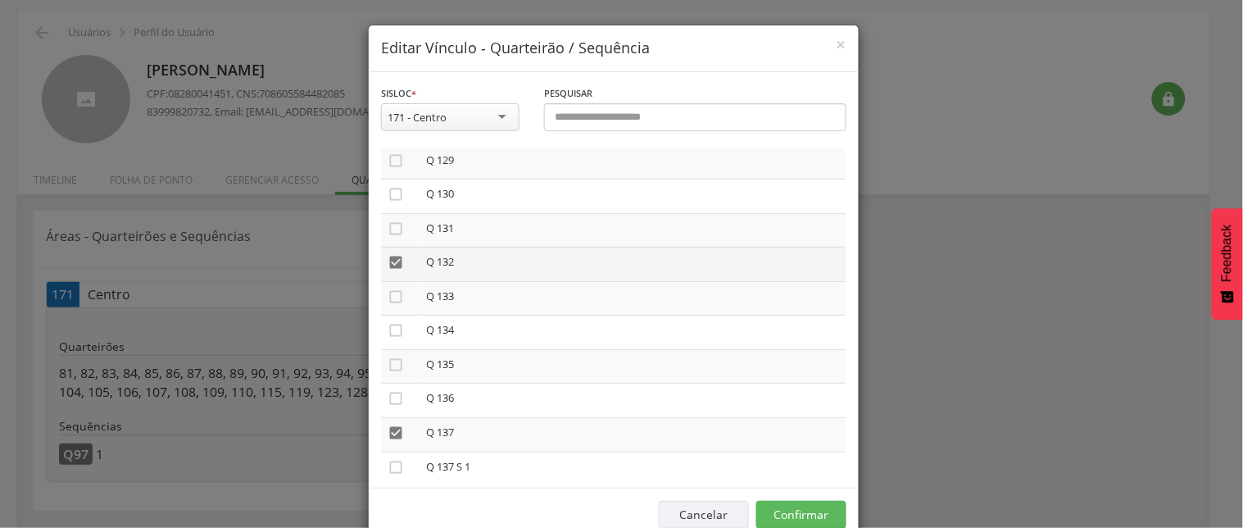
click at [389, 254] on icon "" at bounding box center [395, 262] width 16 height 16
click at [387, 424] on icon "" at bounding box center [395, 432] width 16 height 16
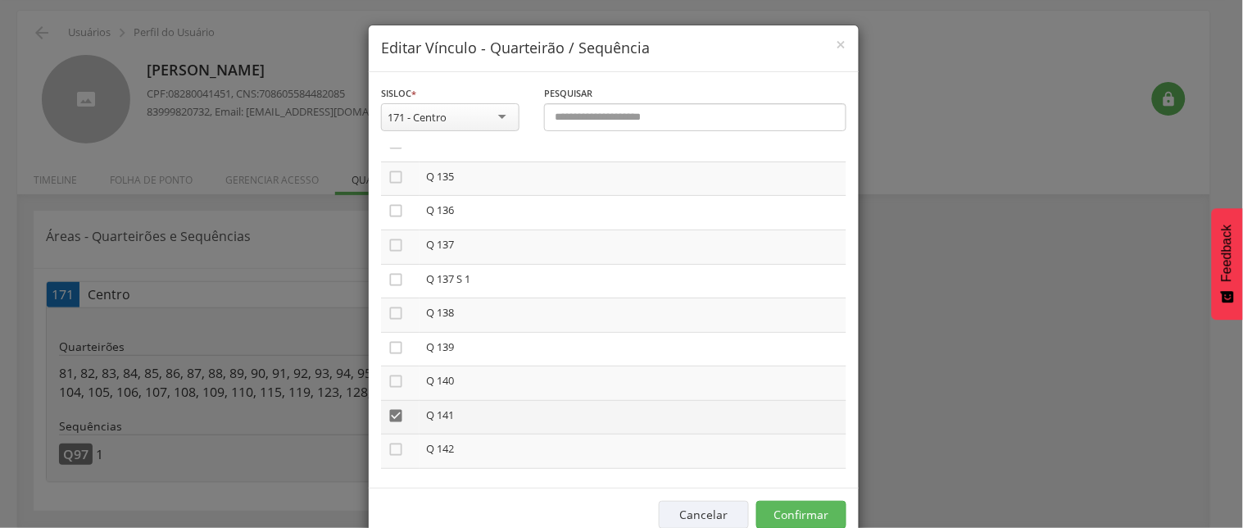
click at [387, 407] on icon "" at bounding box center [395, 415] width 16 height 16
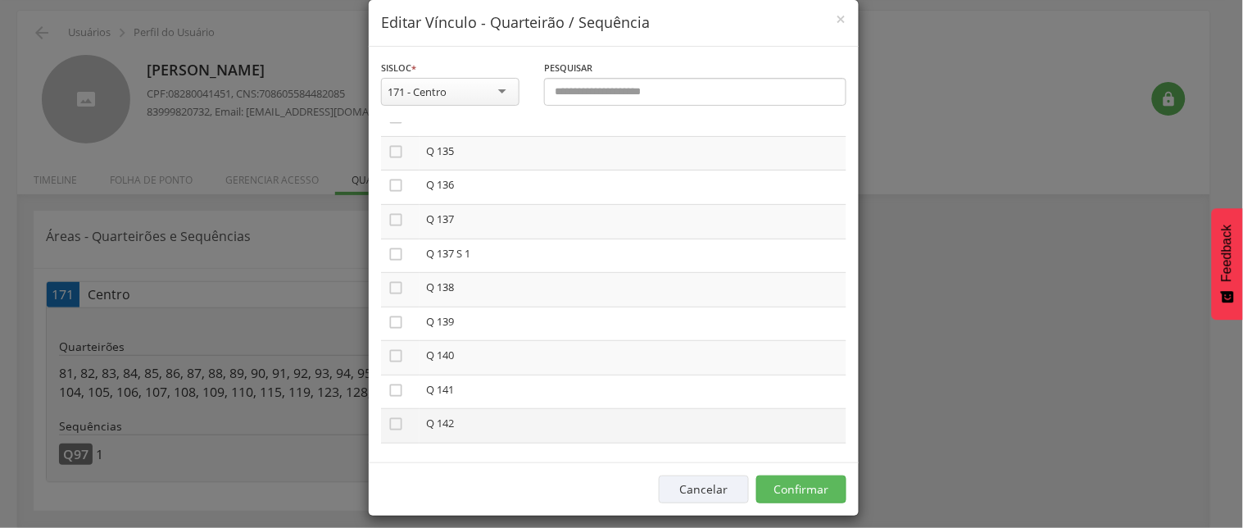
scroll to position [39, 0]
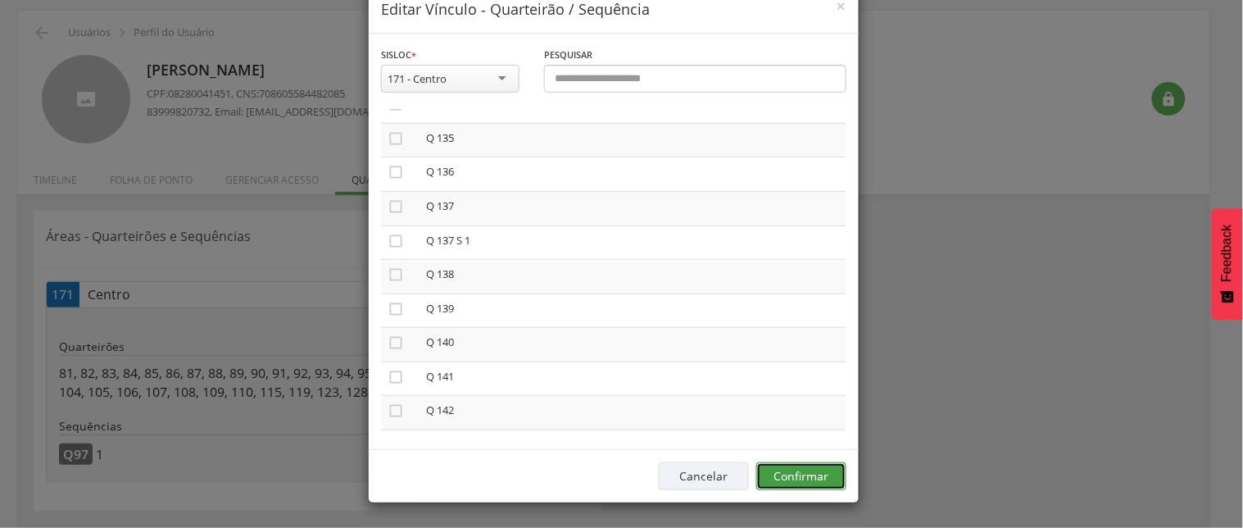
click at [800, 478] on button "Confirmar" at bounding box center [801, 476] width 90 height 28
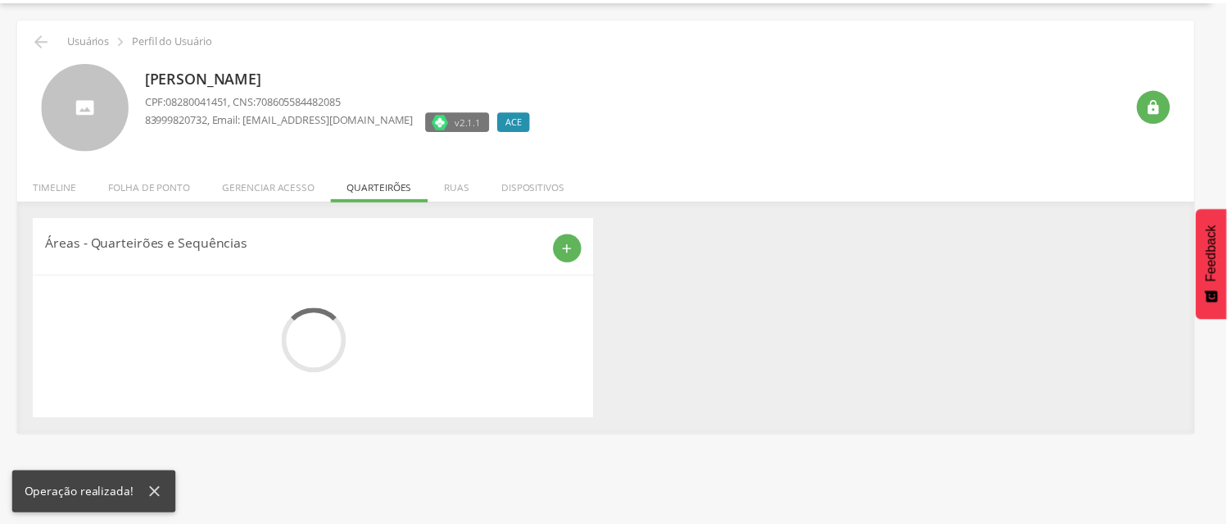
scroll to position [56, 0]
